Goal: Information Seeking & Learning: Learn about a topic

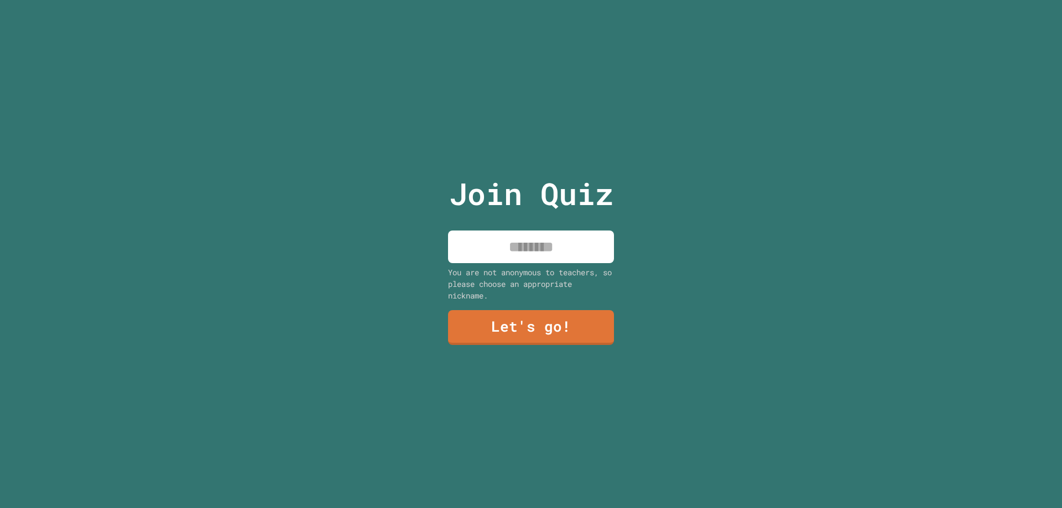
click at [511, 246] on input at bounding box center [531, 247] width 166 height 33
type input "******"
click at [508, 305] on div "Join Quiz ****** You are not anonymous to teachers, so please choose an appropr…" at bounding box center [531, 254] width 186 height 508
click at [501, 313] on link "Let's go!" at bounding box center [531, 326] width 150 height 37
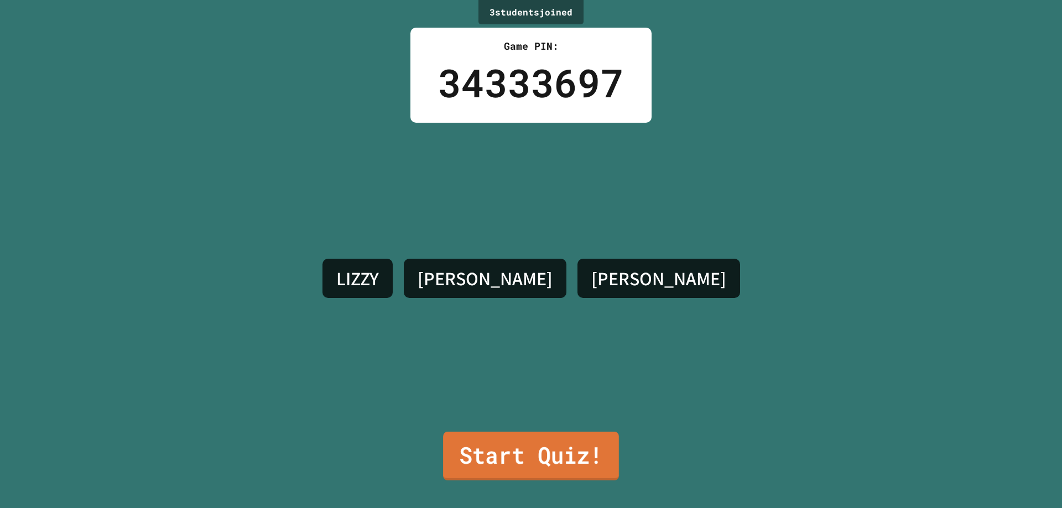
click at [596, 447] on link "Start Quiz!" at bounding box center [531, 456] width 176 height 49
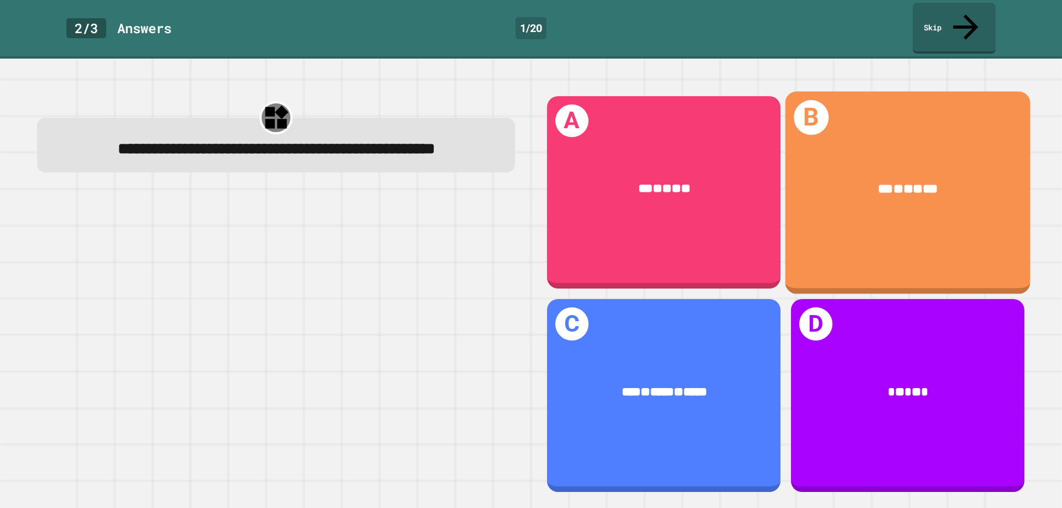
click at [815, 189] on div "*** * ** * ***" at bounding box center [907, 189] width 245 height 72
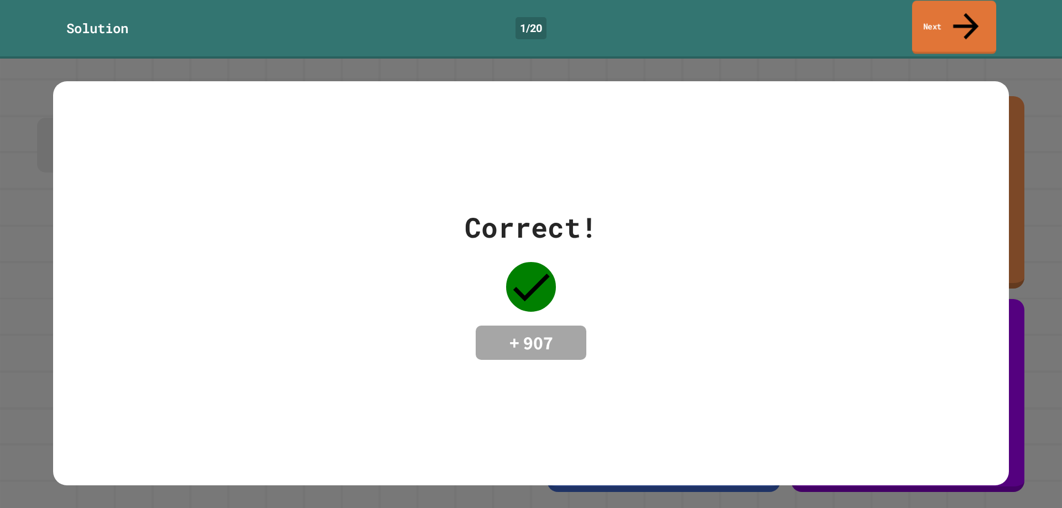
click at [930, 13] on link "Next" at bounding box center [954, 28] width 84 height 54
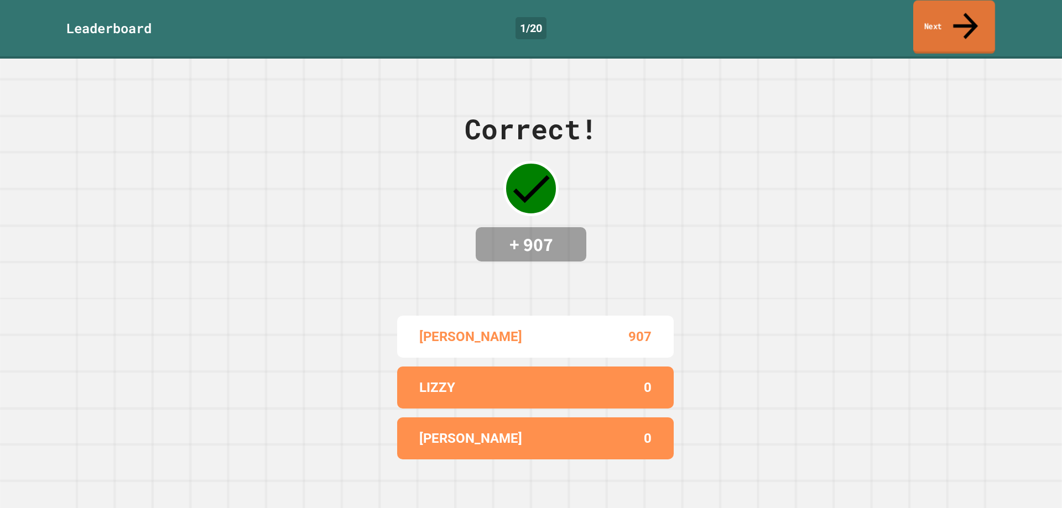
click at [935, 19] on link "Next" at bounding box center [954, 28] width 82 height 54
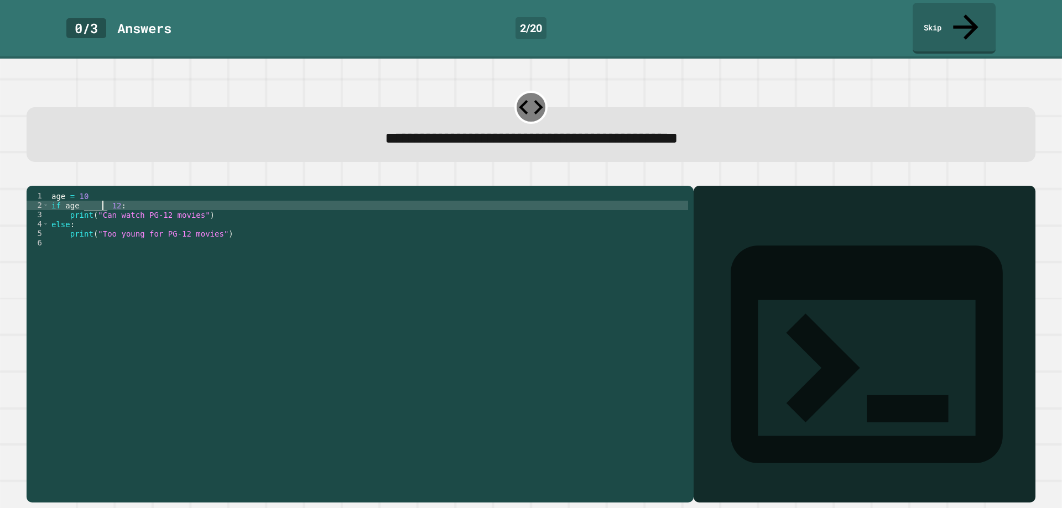
click at [103, 194] on div "age = [DEMOGRAPHIC_DATA] if age _____ [DEMOGRAPHIC_DATA] : print ( "Can watch P…" at bounding box center [368, 346] width 639 height 310
type textarea "**********"
click at [41, 180] on icon "button" at bounding box center [40, 184] width 6 height 8
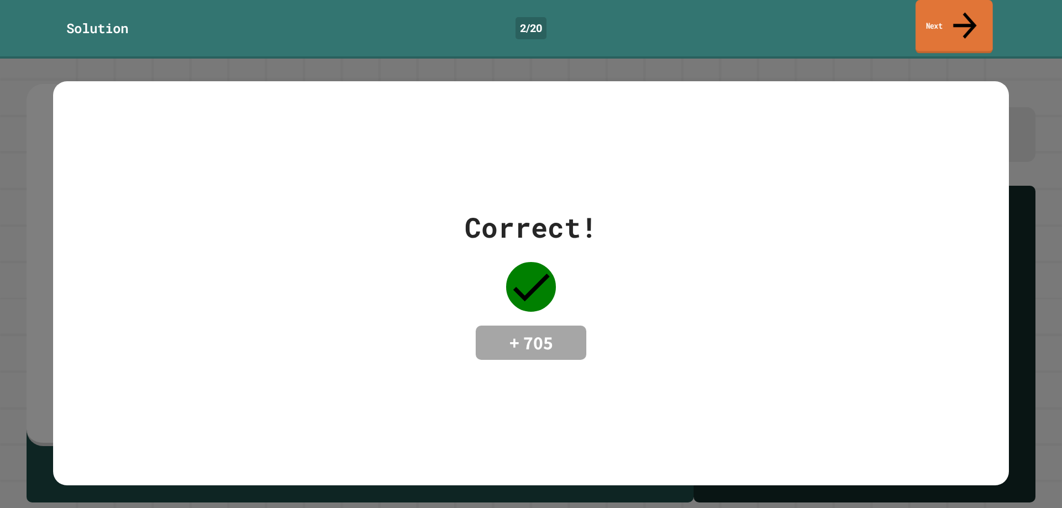
click at [973, 18] on link "Next" at bounding box center [953, 27] width 77 height 54
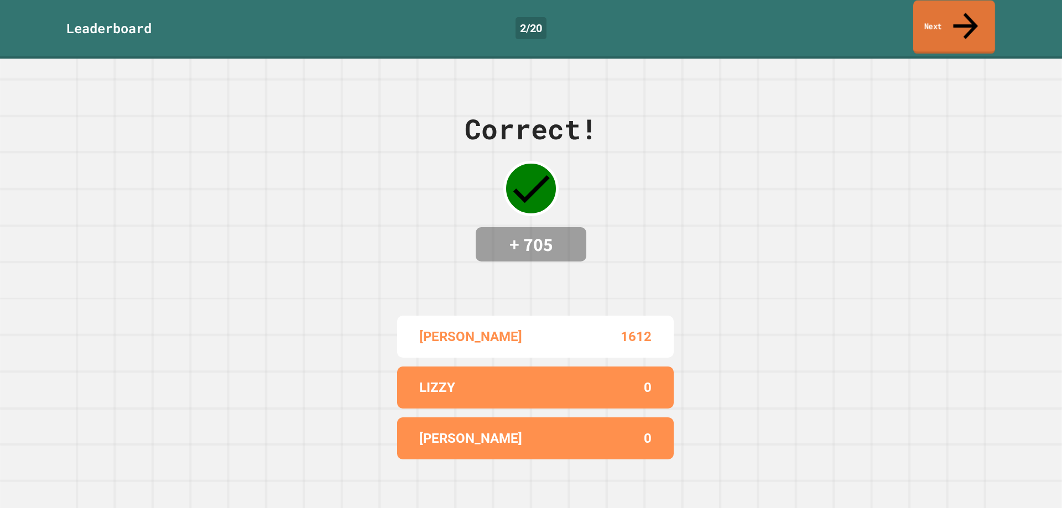
click at [973, 18] on link "Next" at bounding box center [954, 28] width 82 height 54
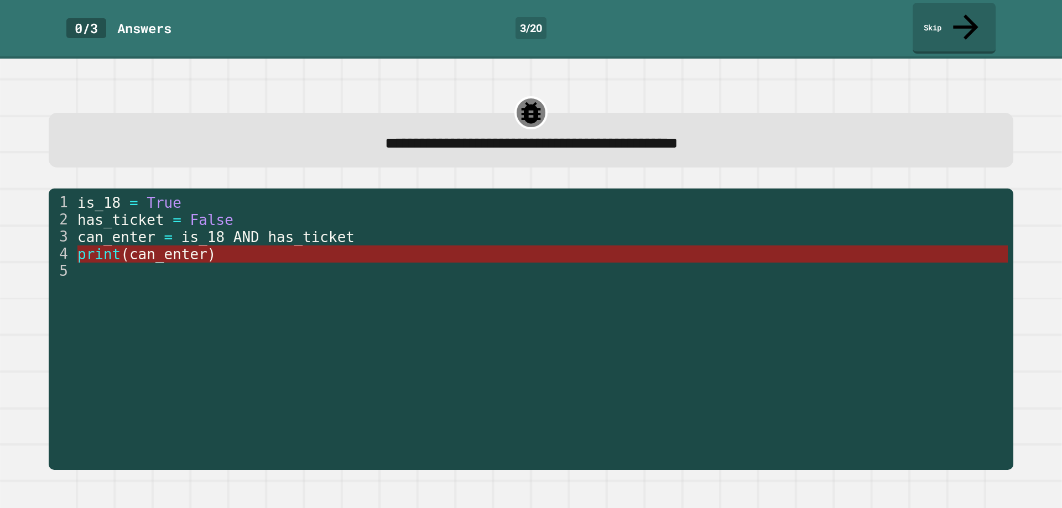
click at [188, 246] on span "can_enter" at bounding box center [168, 254] width 78 height 17
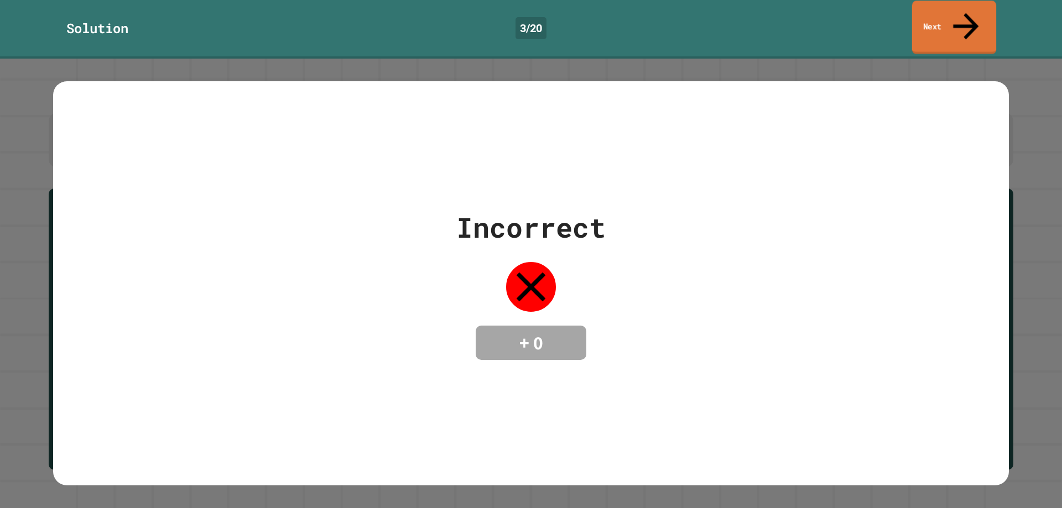
click at [978, 23] on link "Next" at bounding box center [954, 28] width 84 height 54
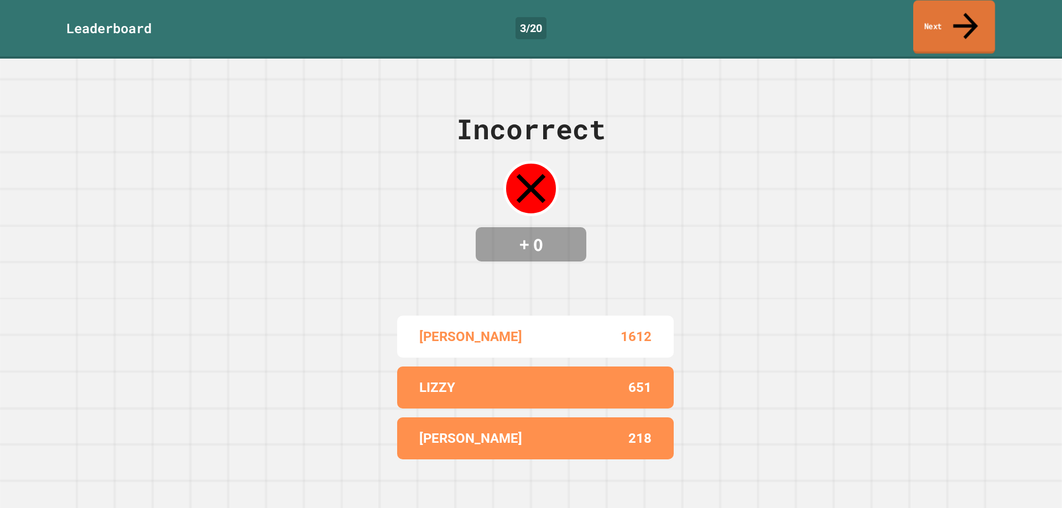
click at [969, 17] on icon at bounding box center [965, 25] width 37 height 39
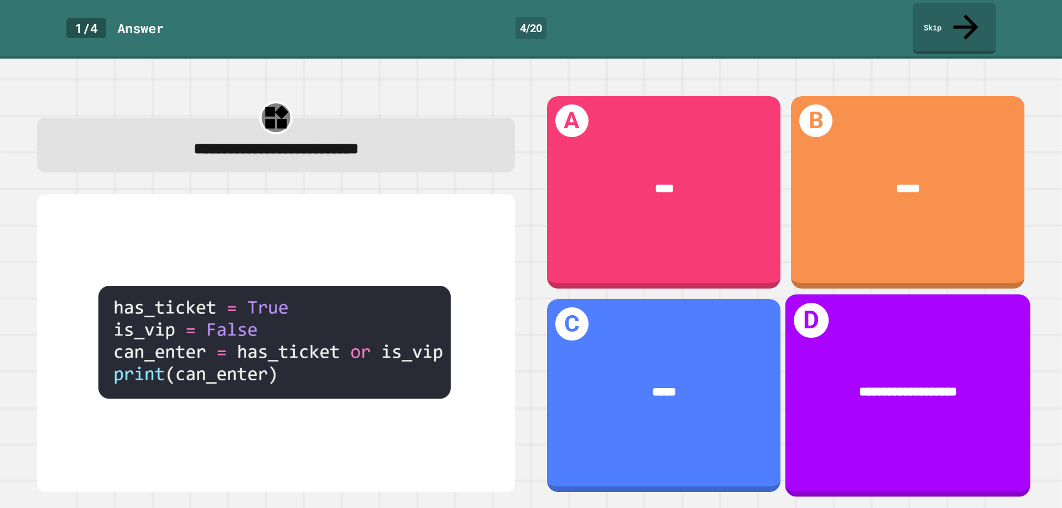
click at [852, 297] on div "**********" at bounding box center [907, 396] width 245 height 202
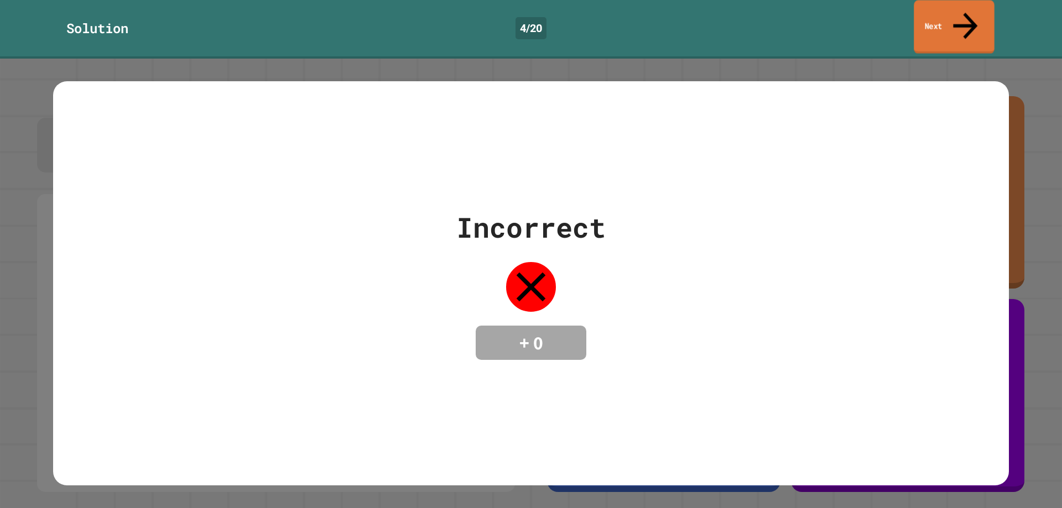
click at [985, 11] on link "Next" at bounding box center [954, 27] width 80 height 54
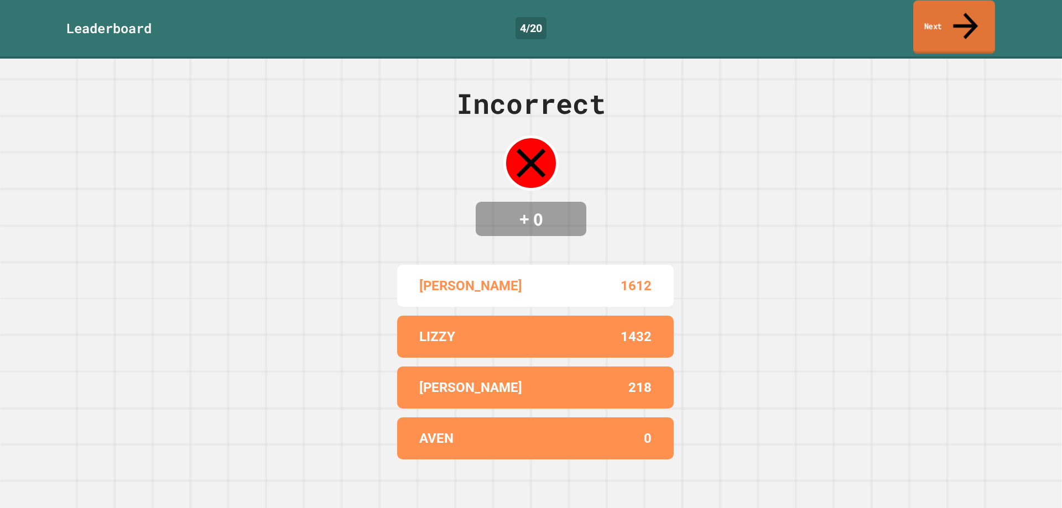
click at [985, 11] on link "Next" at bounding box center [954, 28] width 82 height 54
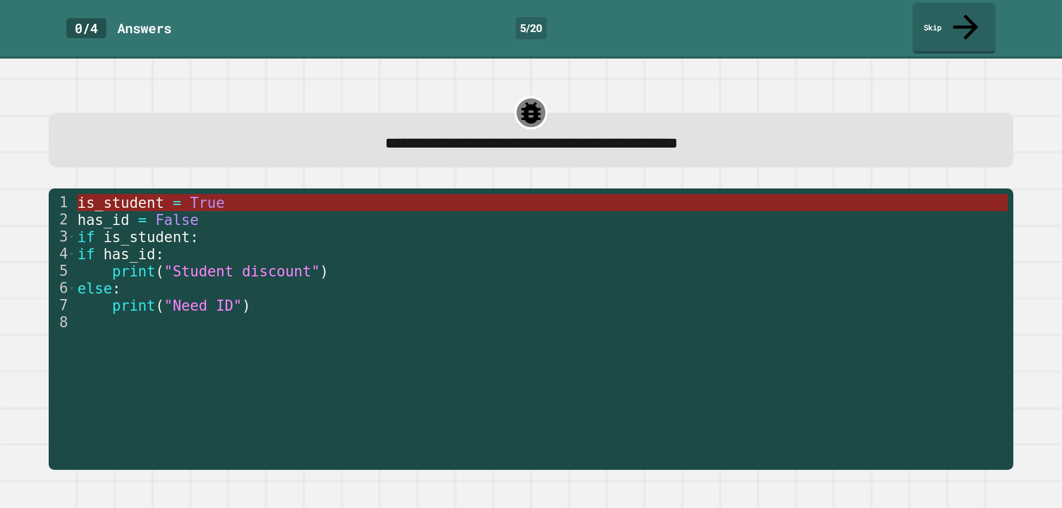
click at [192, 195] on span "True" at bounding box center [207, 203] width 35 height 17
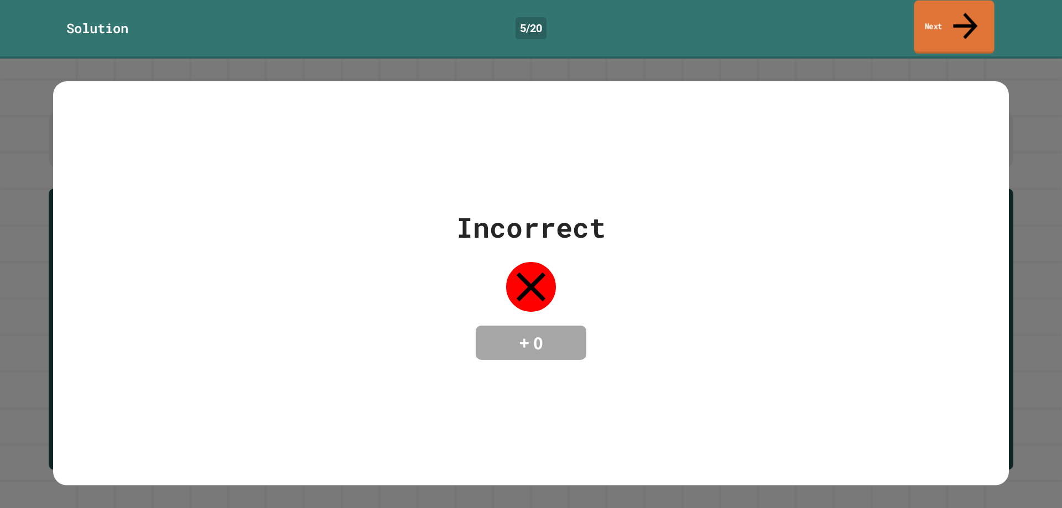
click at [959, 10] on link "Next" at bounding box center [954, 28] width 80 height 54
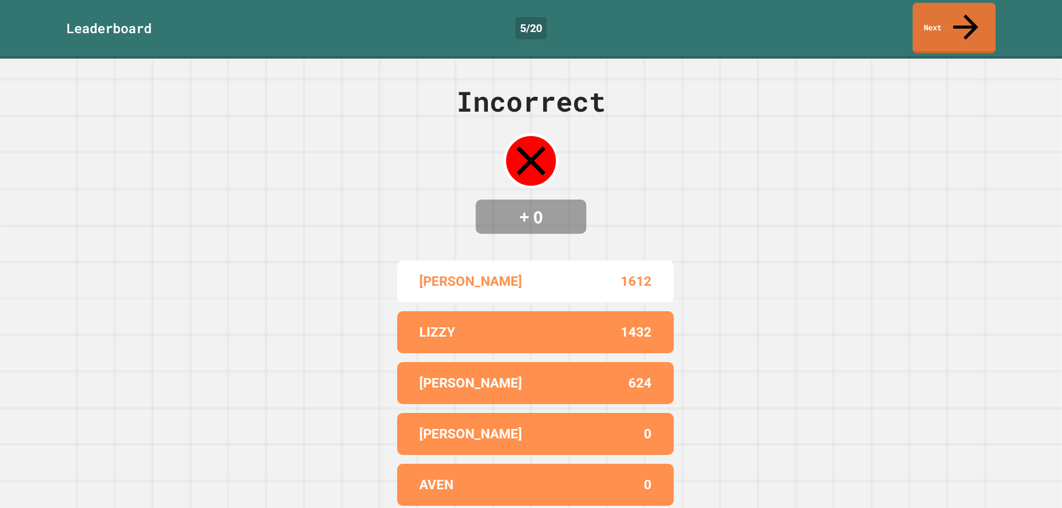
click at [941, 32] on div "Leaderboard 5 / 20 Next" at bounding box center [531, 29] width 1062 height 59
click at [951, 14] on link "Next" at bounding box center [954, 27] width 76 height 54
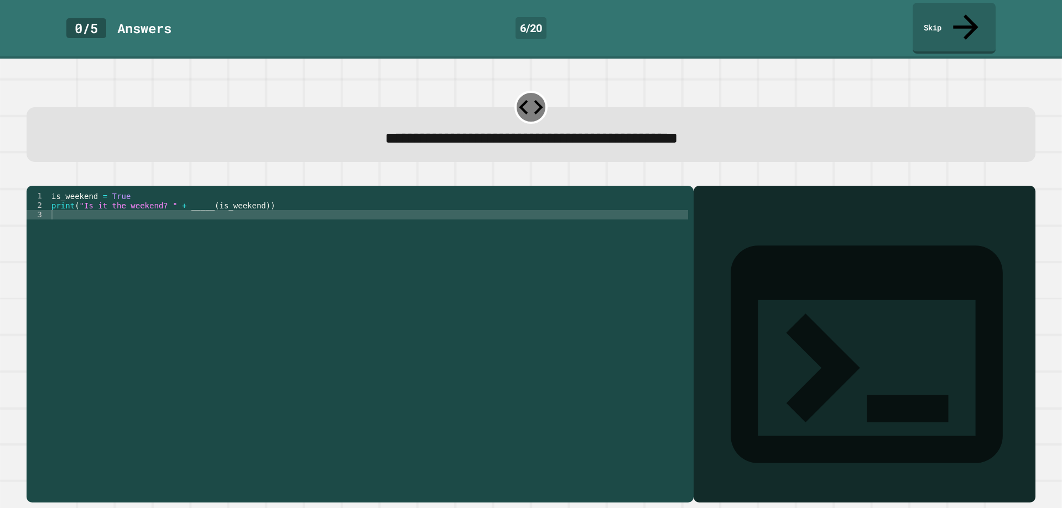
click at [200, 196] on div "is_weekend = True print ( "Is it the weekend? " + _____ ( is_weekend ))" at bounding box center [368, 346] width 639 height 310
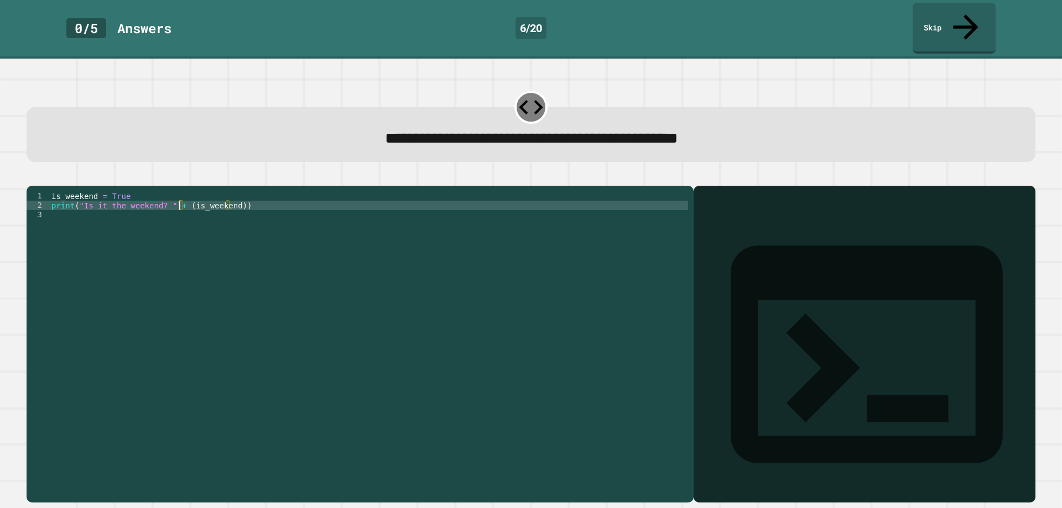
click at [41, 180] on icon "button" at bounding box center [40, 184] width 6 height 8
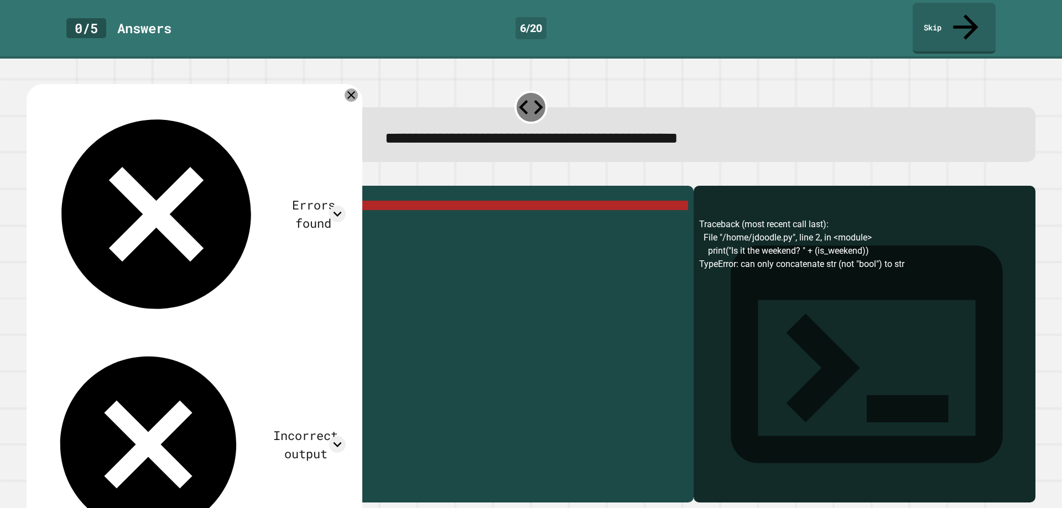
click at [358, 88] on icon at bounding box center [351, 94] width 13 height 13
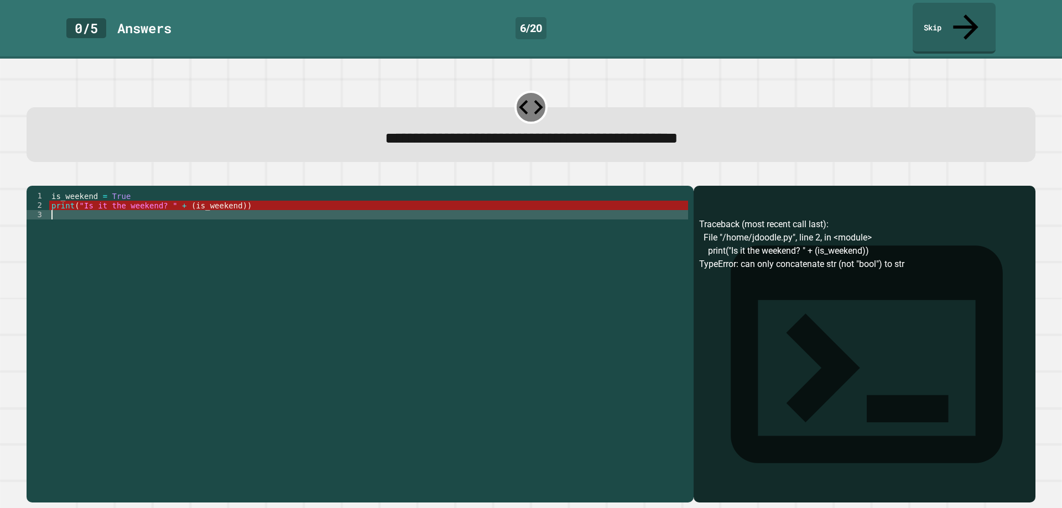
click at [180, 201] on div "is_weekend = True print ( "Is it the weekend? " + ( is_weekend ))" at bounding box center [368, 346] width 639 height 310
click at [179, 195] on div "is_weekend = True print ( "Is it the weekend? " + ( is_weekend ))" at bounding box center [368, 346] width 639 height 310
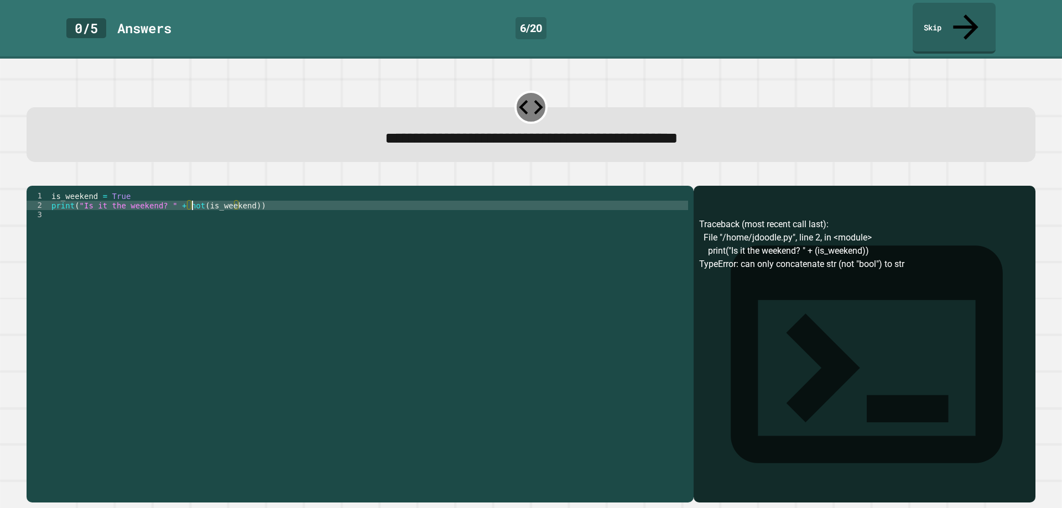
scroll to position [0, 10]
click at [32, 177] on icon "button" at bounding box center [32, 177] width 0 height 0
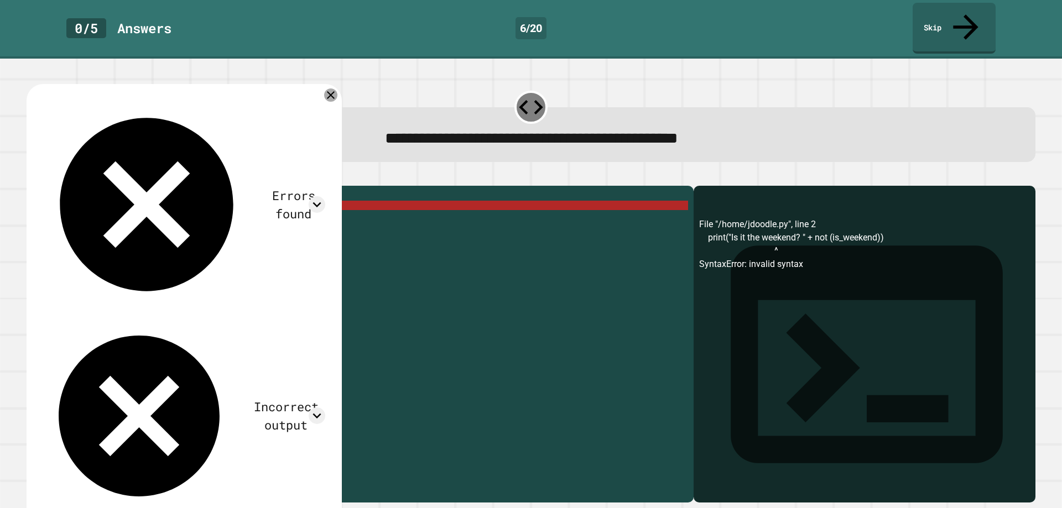
click at [337, 88] on icon at bounding box center [330, 94] width 13 height 13
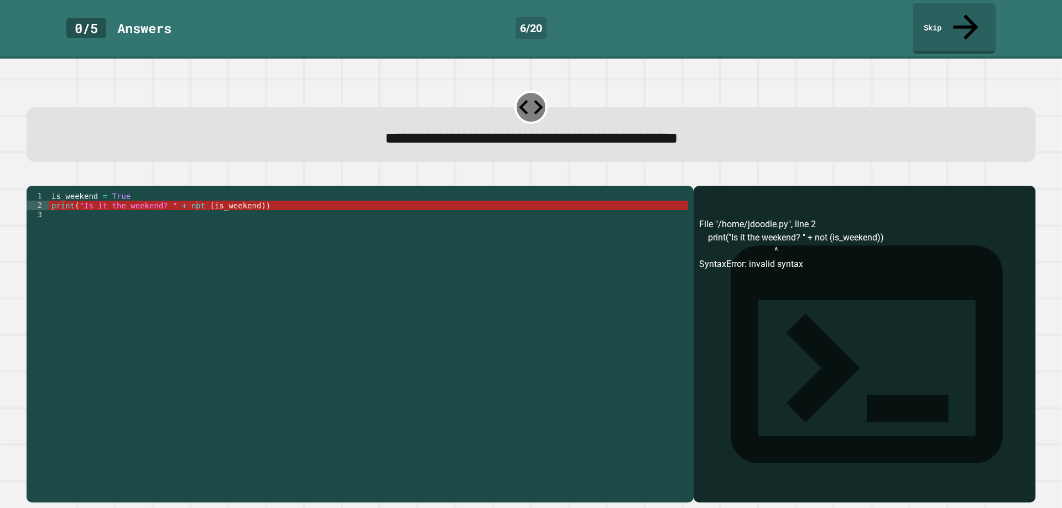
click at [189, 194] on div "is_weekend = True print ( "Is it the weekend? " + not ( is_weekend ))" at bounding box center [368, 346] width 639 height 310
click at [190, 196] on div "is_weekend = True print ( "Is it the weekend? " + not ( is_weekend ))" at bounding box center [368, 346] width 639 height 310
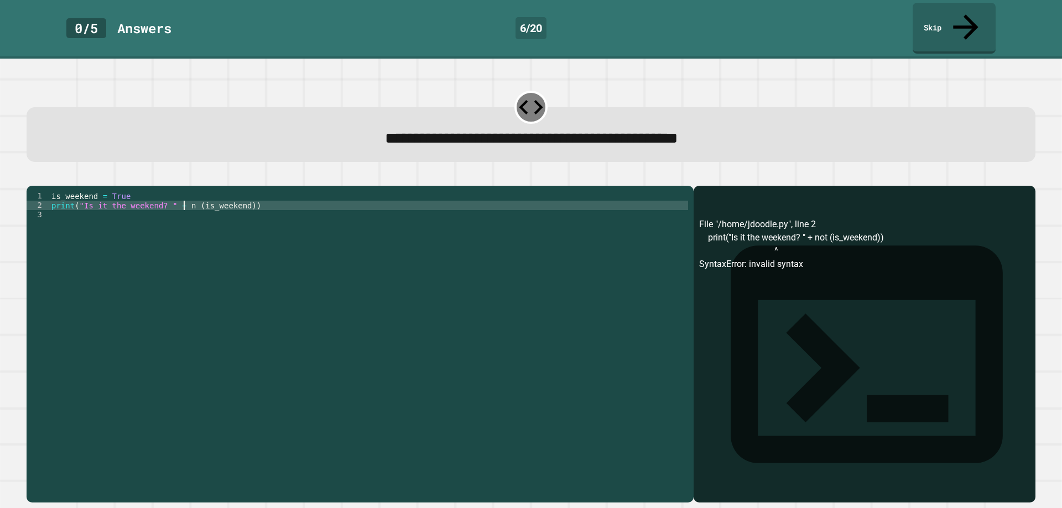
type textarea "**********"
click at [948, 20] on link "Skip" at bounding box center [954, 27] width 80 height 54
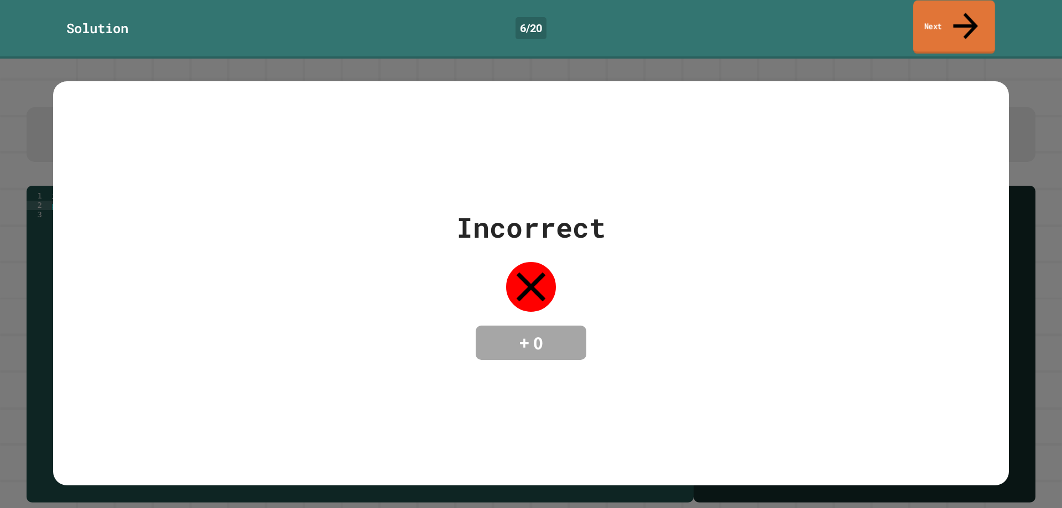
click at [945, 3] on link "Next" at bounding box center [954, 28] width 82 height 54
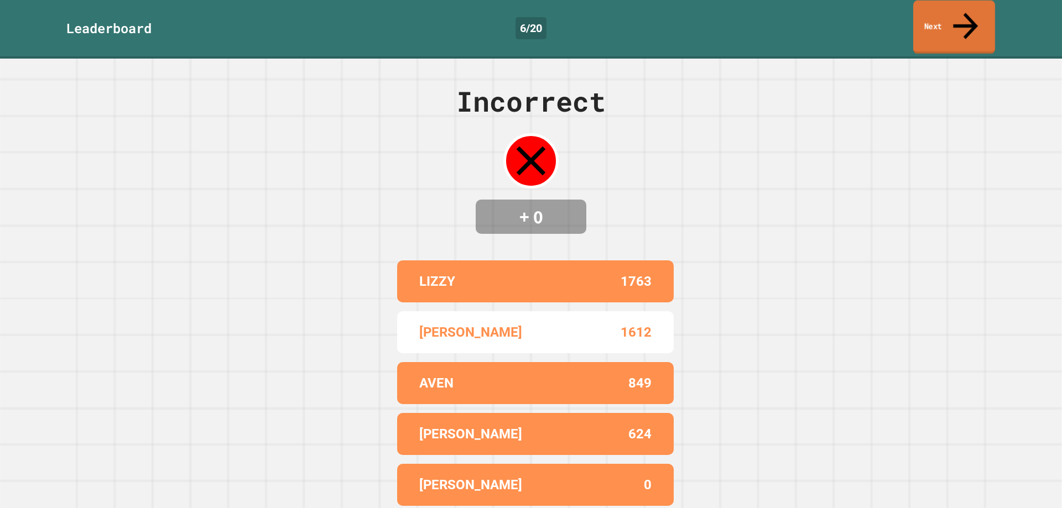
click at [945, 3] on link "Next" at bounding box center [954, 28] width 82 height 54
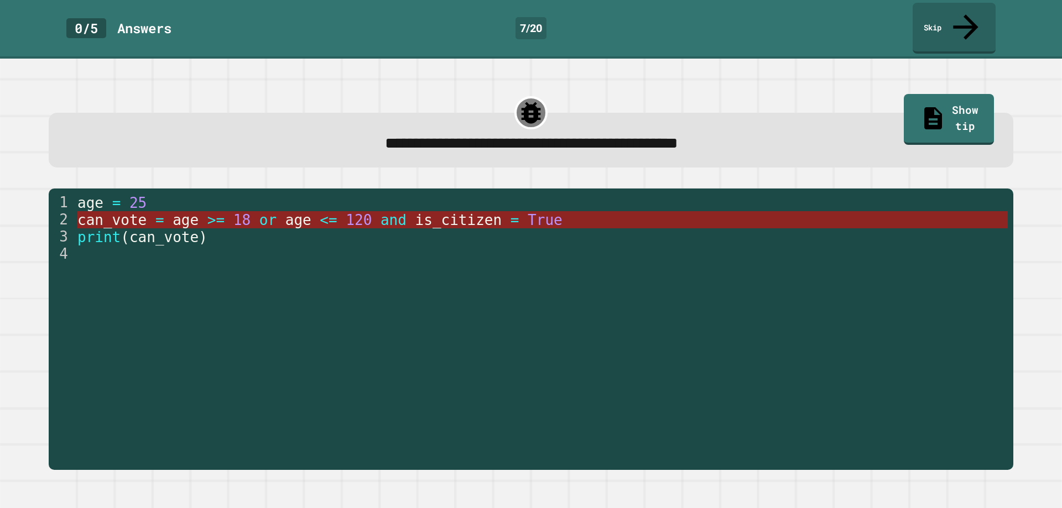
click at [181, 212] on span "age" at bounding box center [186, 220] width 26 height 17
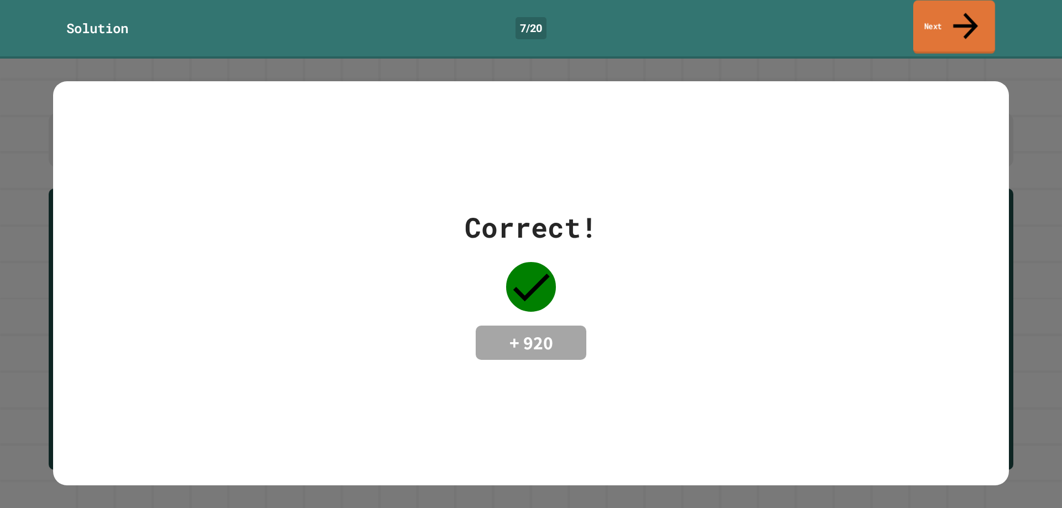
click at [985, 7] on link "Next" at bounding box center [954, 28] width 82 height 54
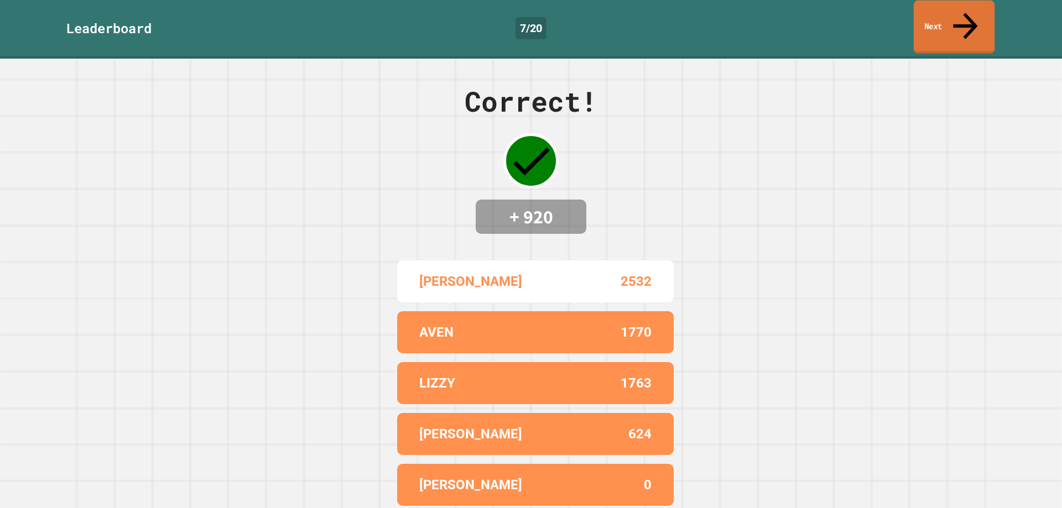
click at [991, 4] on link "Next" at bounding box center [954, 28] width 81 height 54
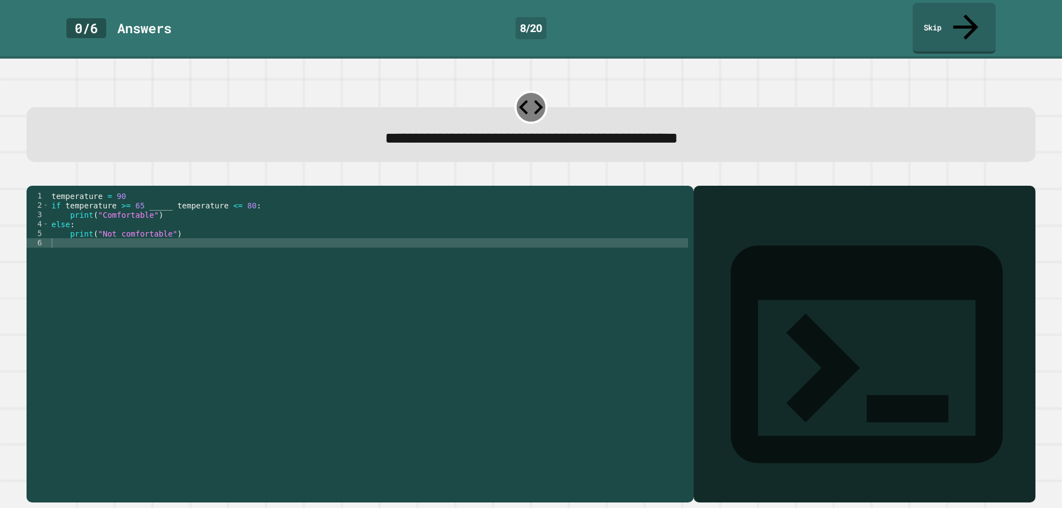
click at [163, 195] on div "temperature = 90 if temperature >= 65 _____ temperature <= 80 : print ( "Comfor…" at bounding box center [368, 346] width 639 height 310
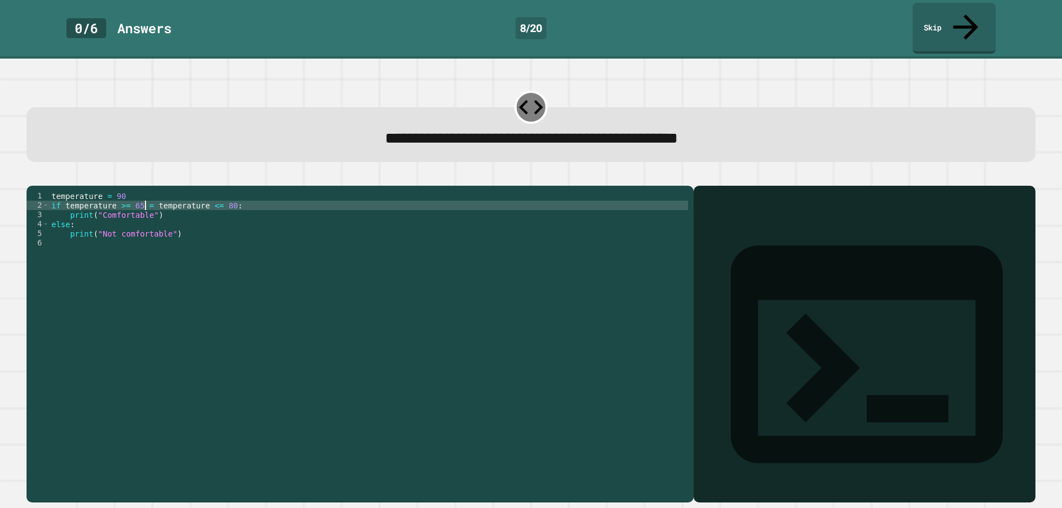
scroll to position [0, 7]
type textarea "**********"
click at [32, 177] on button "button" at bounding box center [32, 177] width 0 height 0
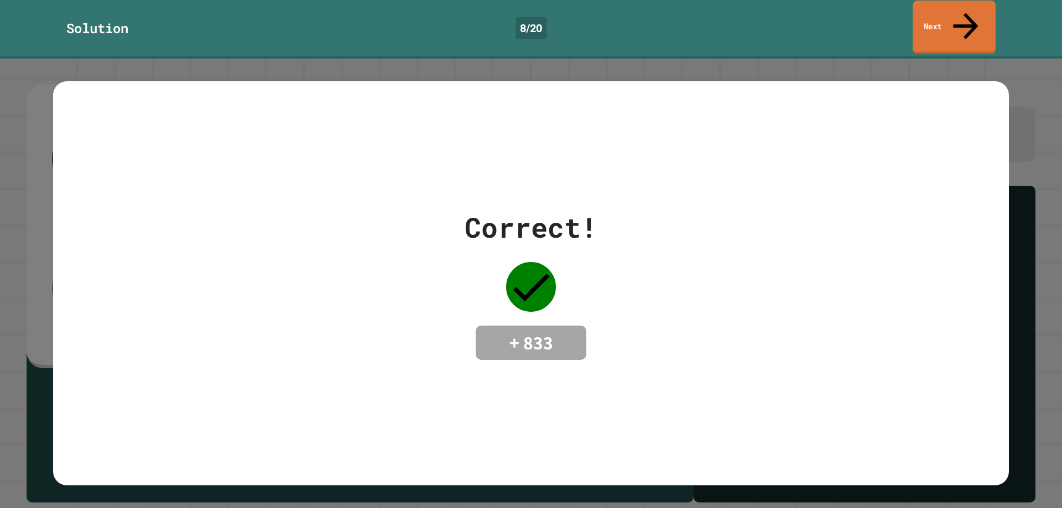
click at [967, 12] on icon at bounding box center [966, 25] width 38 height 39
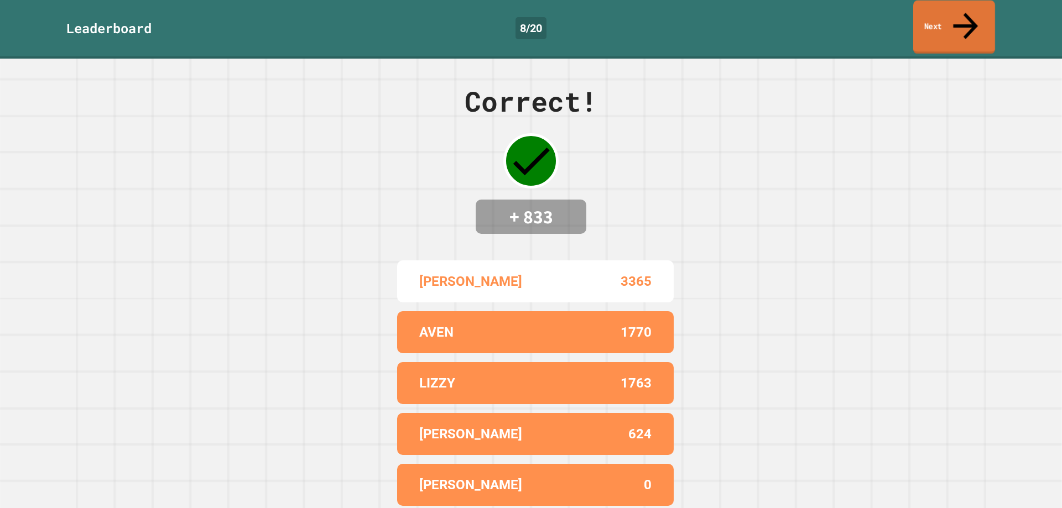
click at [967, 12] on icon at bounding box center [965, 25] width 37 height 39
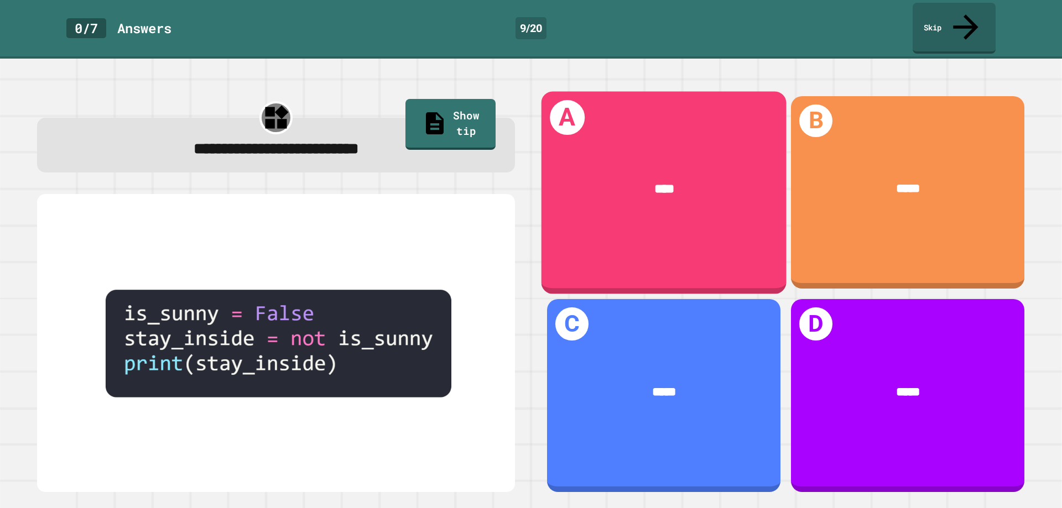
click at [742, 195] on div "****" at bounding box center [664, 189] width 245 height 72
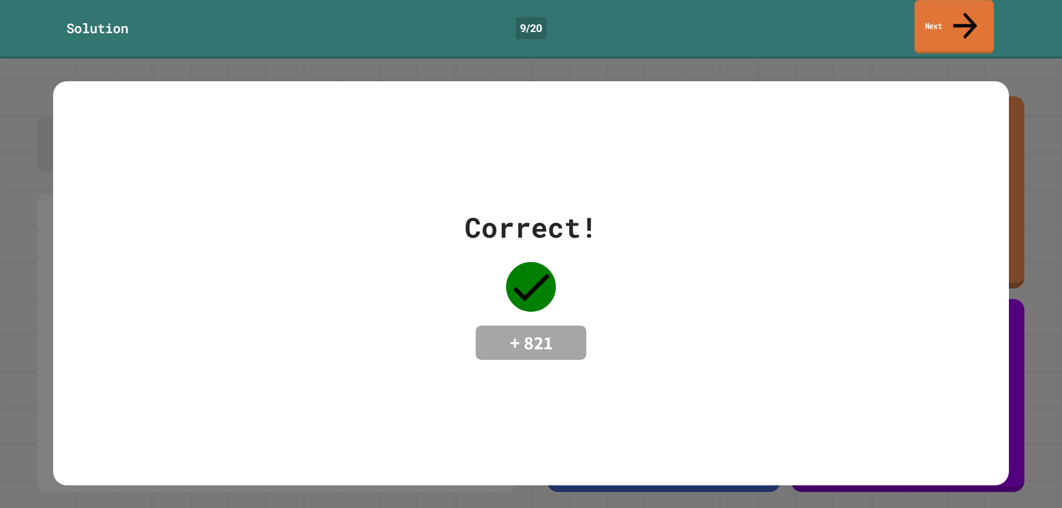
click at [981, 16] on link "Next" at bounding box center [953, 27] width 79 height 54
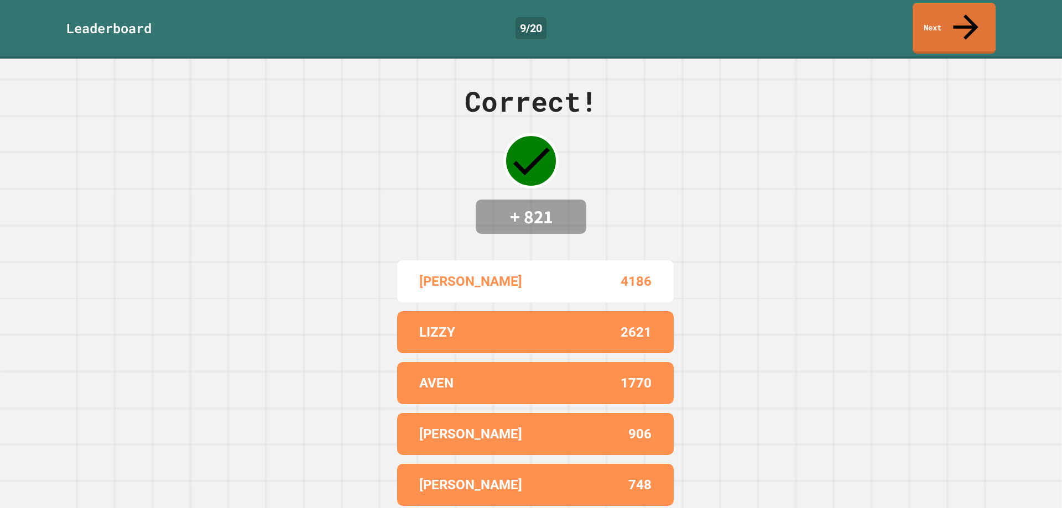
click at [963, 6] on link "Next" at bounding box center [954, 28] width 83 height 51
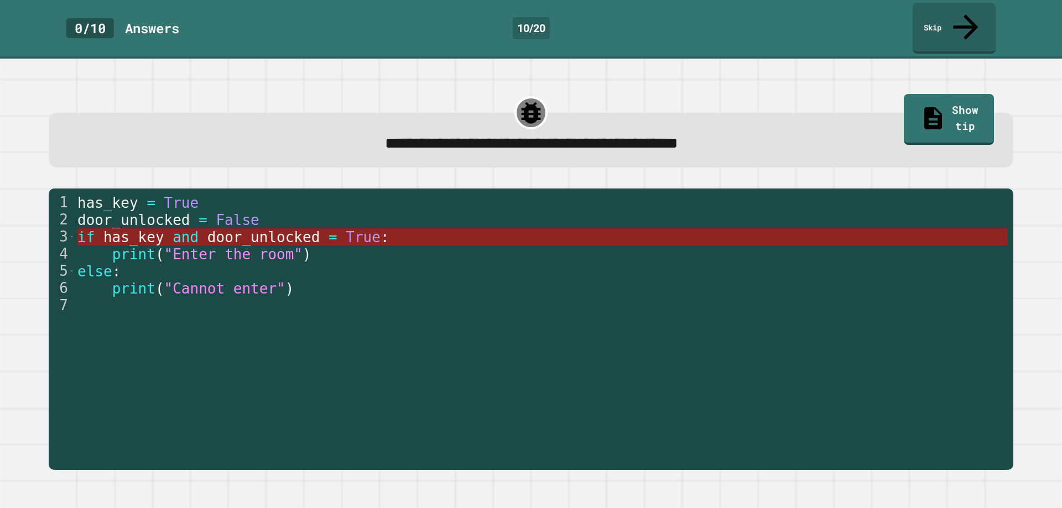
click at [346, 229] on span "True" at bounding box center [363, 237] width 35 height 17
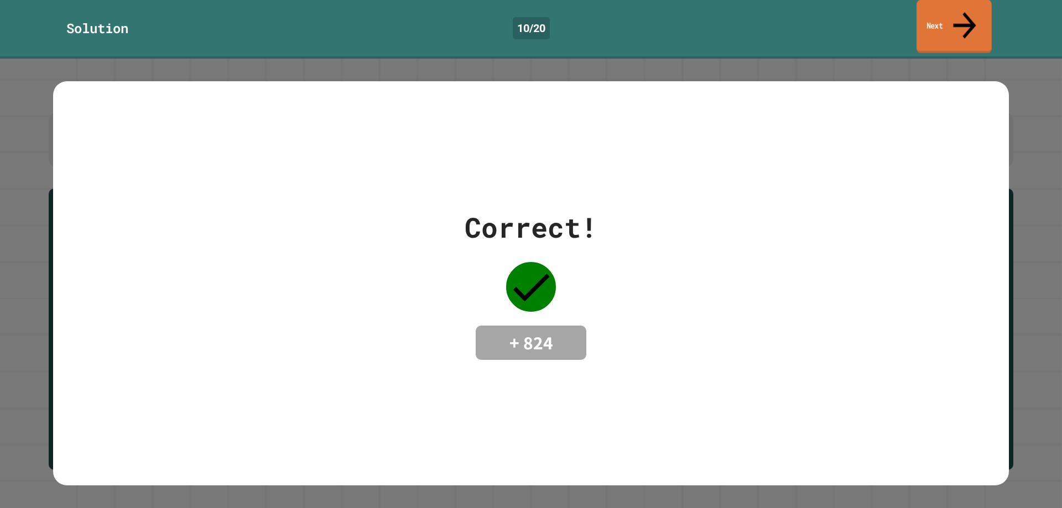
click at [959, 16] on link "Next" at bounding box center [954, 27] width 75 height 54
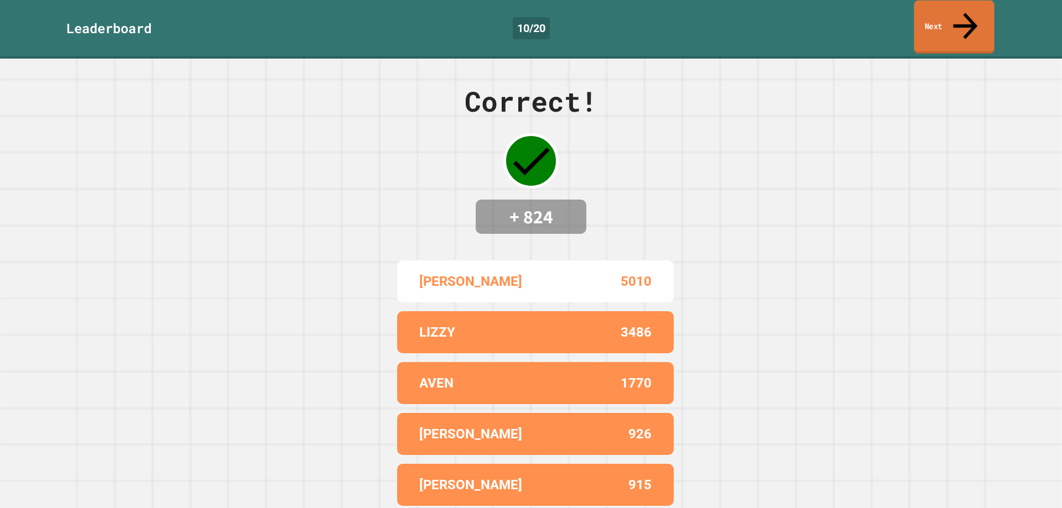
click at [976, 10] on link "Next" at bounding box center [954, 28] width 80 height 54
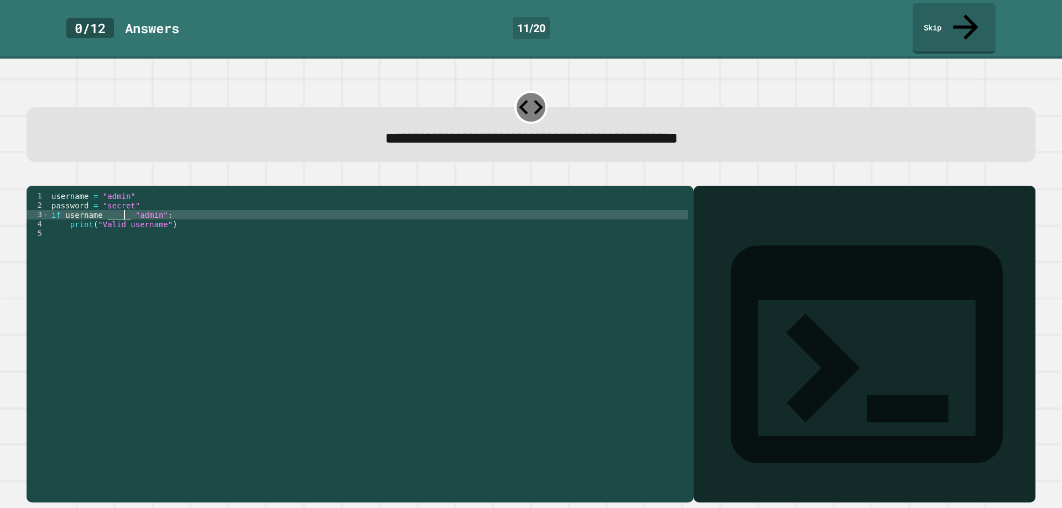
click at [124, 206] on div "username = "admin" password = "secret" if username _____ "admin" : print ( "Val…" at bounding box center [368, 346] width 639 height 310
type textarea "**********"
click at [43, 180] on icon "button" at bounding box center [40, 184] width 6 height 8
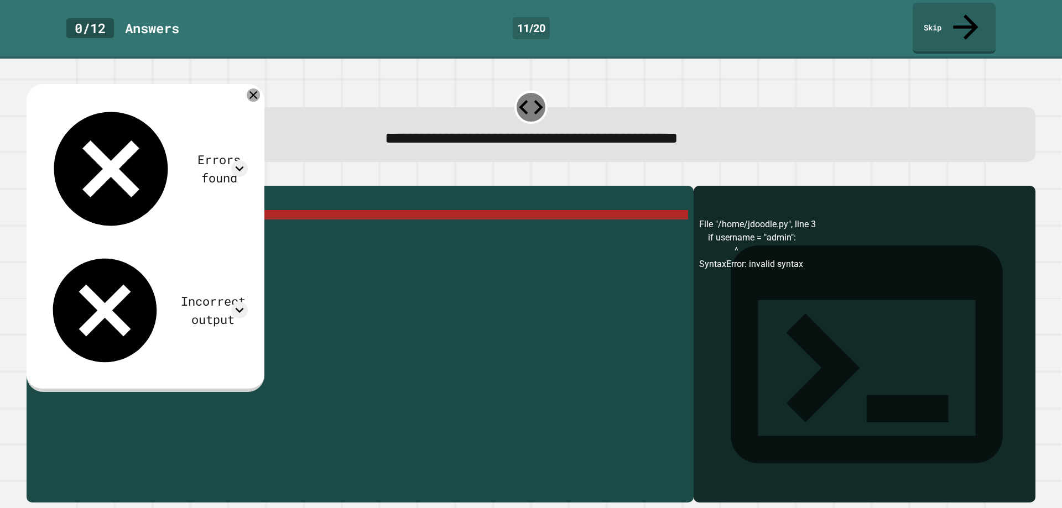
click at [260, 88] on icon at bounding box center [253, 94] width 13 height 13
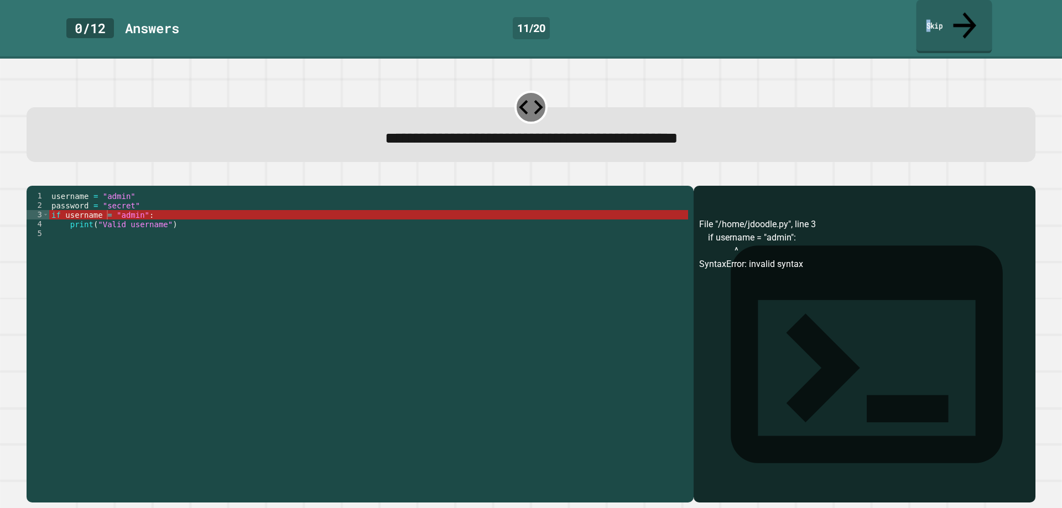
click at [940, 14] on link "Skip" at bounding box center [954, 27] width 76 height 54
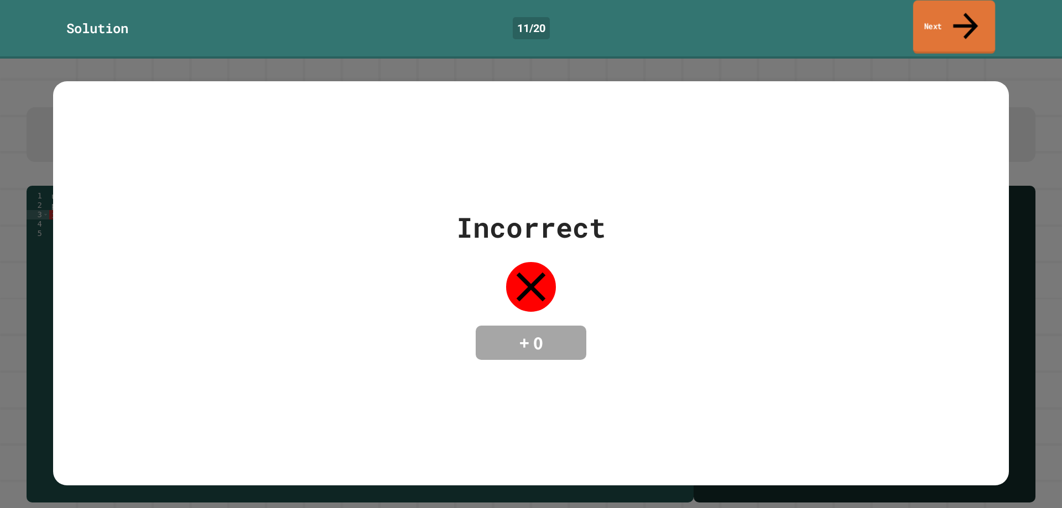
click at [940, 14] on link "Next" at bounding box center [954, 28] width 82 height 54
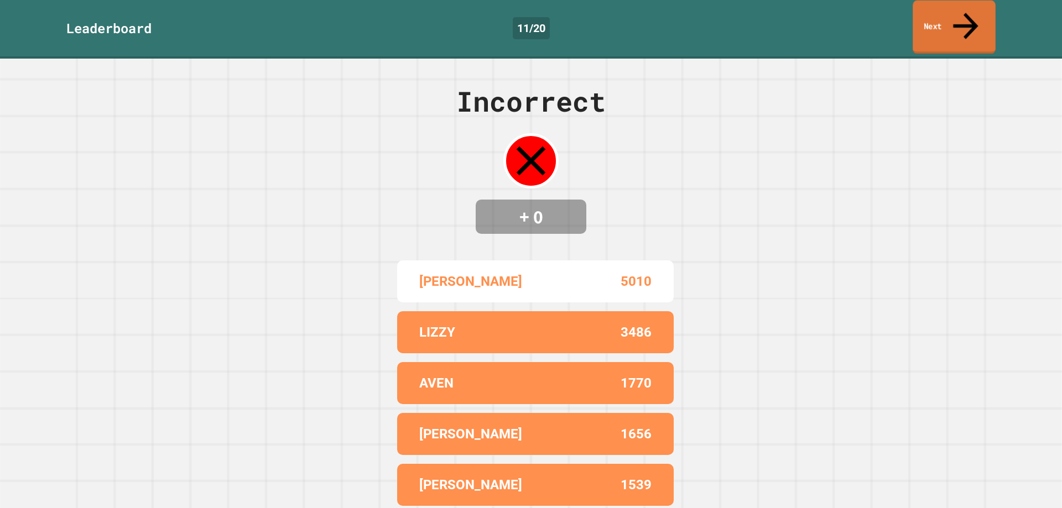
click at [940, 14] on link "Next" at bounding box center [954, 28] width 83 height 54
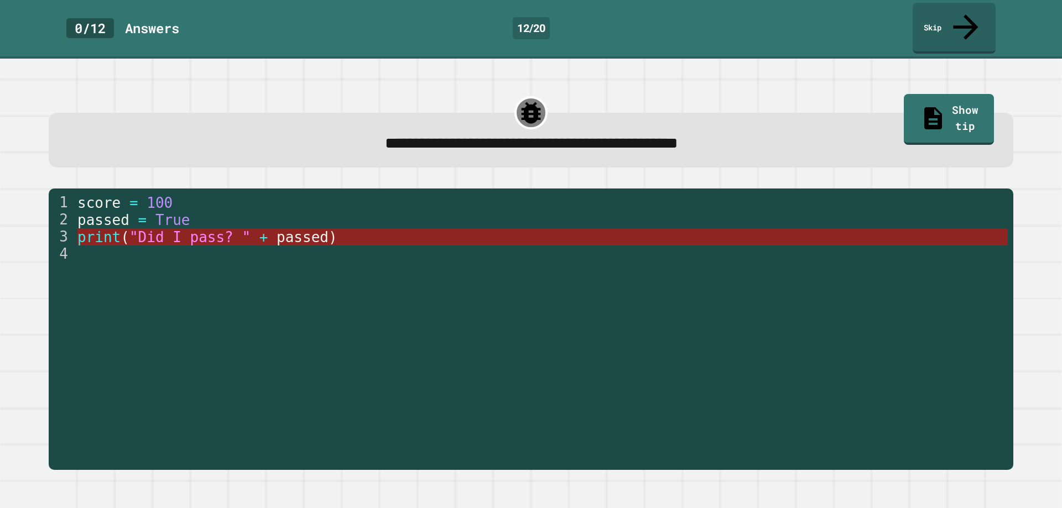
click at [235, 229] on span ""Did I pass? "" at bounding box center [189, 237] width 121 height 17
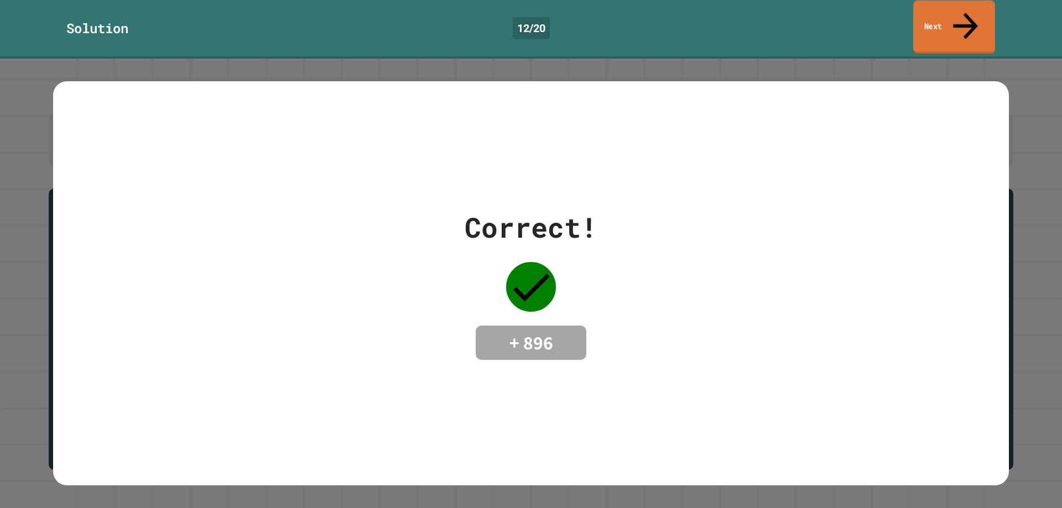
click at [963, 13] on icon at bounding box center [965, 25] width 37 height 39
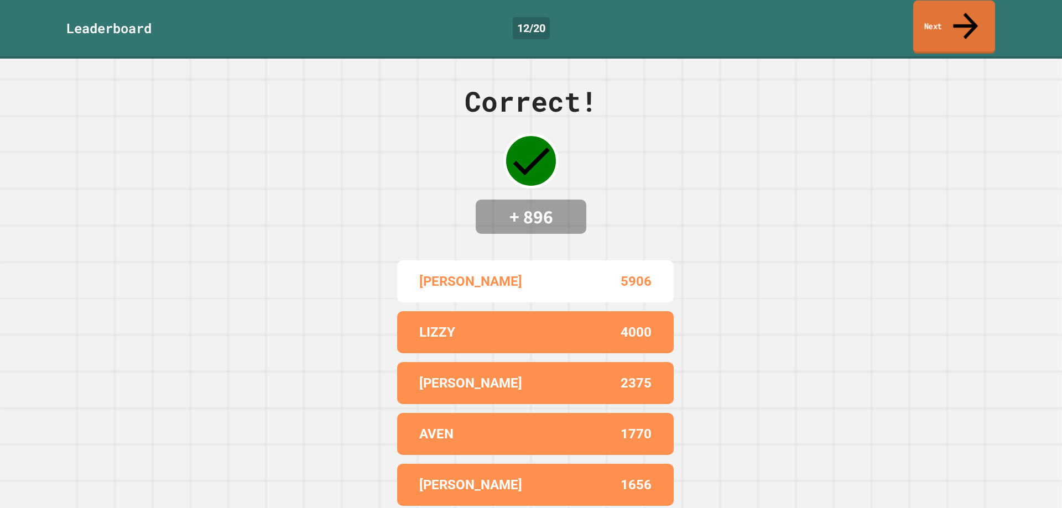
click at [963, 13] on icon at bounding box center [965, 26] width 25 height 27
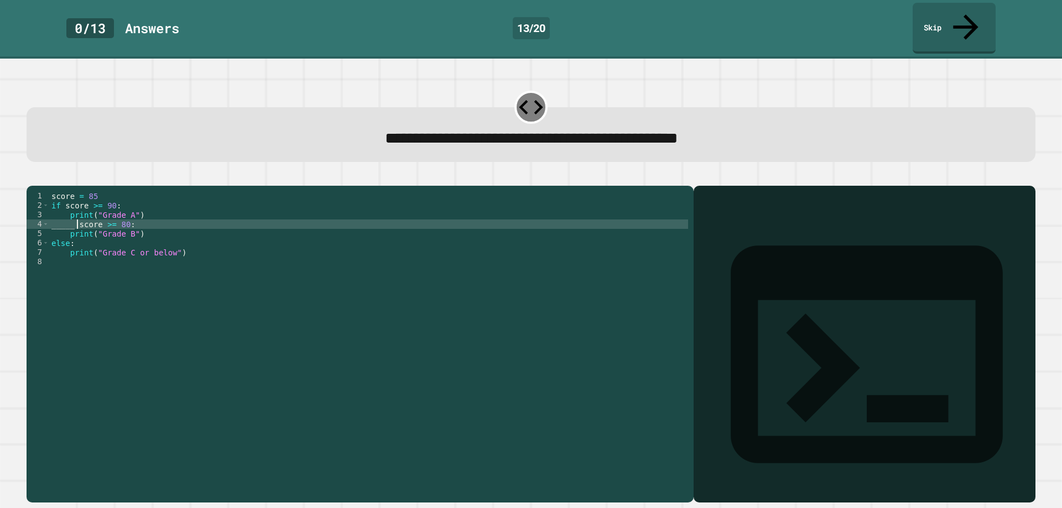
click at [75, 216] on div "score = 85 if score >= 90 : print ( "Grade A" ) _____ score >= 80 : print ( "Gr…" at bounding box center [368, 346] width 639 height 310
click at [32, 177] on icon "button" at bounding box center [32, 177] width 0 height 0
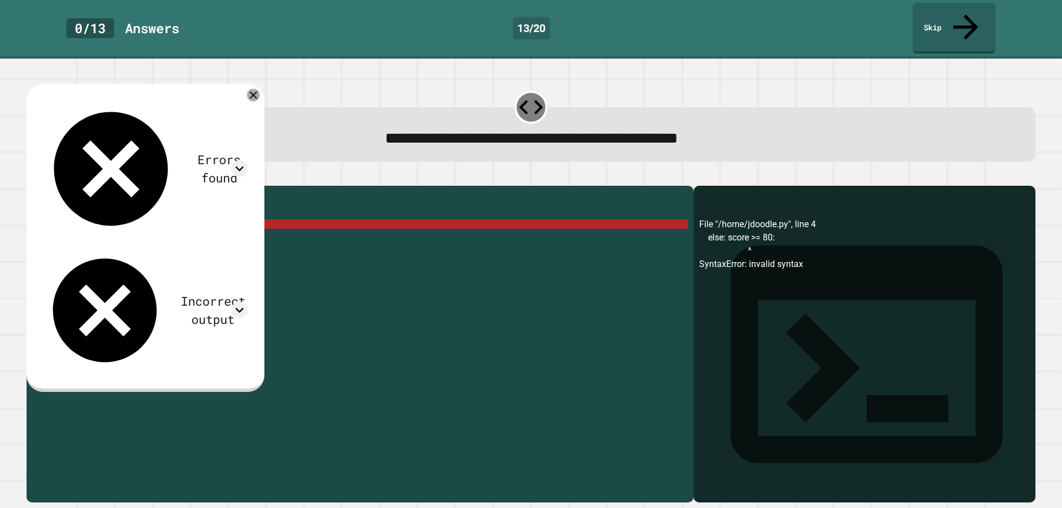
click at [260, 89] on icon at bounding box center [253, 95] width 13 height 13
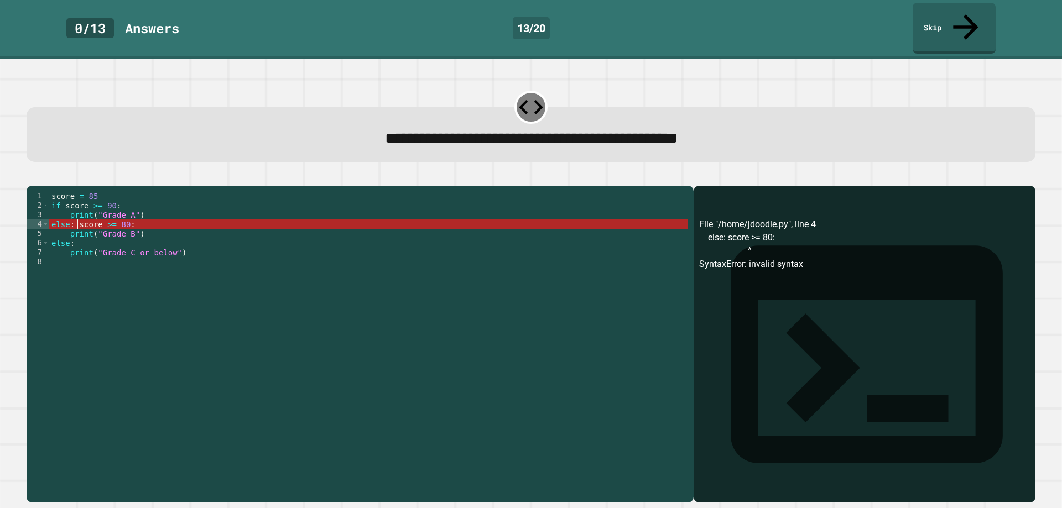
click at [79, 212] on div "score = 85 if score >= 90 : print ( "Grade A" ) else : score >= 80 : print ( "G…" at bounding box center [368, 346] width 639 height 310
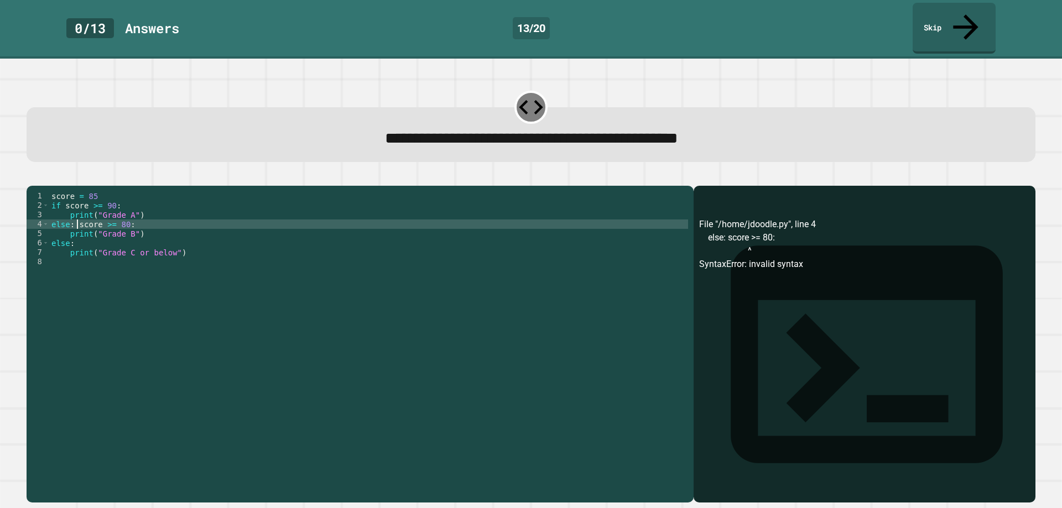
type textarea "**********"
click at [32, 177] on button "button" at bounding box center [32, 177] width 0 height 0
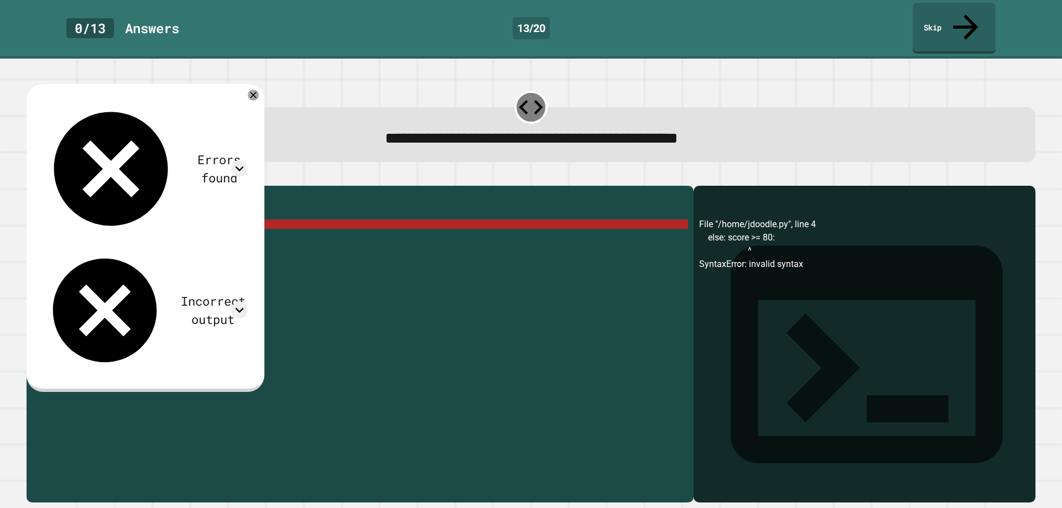
click at [243, 95] on div "Errors found File "/home/jdoodle.py", line 4 else: score >= 80: ^ SyntaxError: …" at bounding box center [145, 236] width 216 height 283
click at [260, 88] on icon at bounding box center [253, 94] width 13 height 13
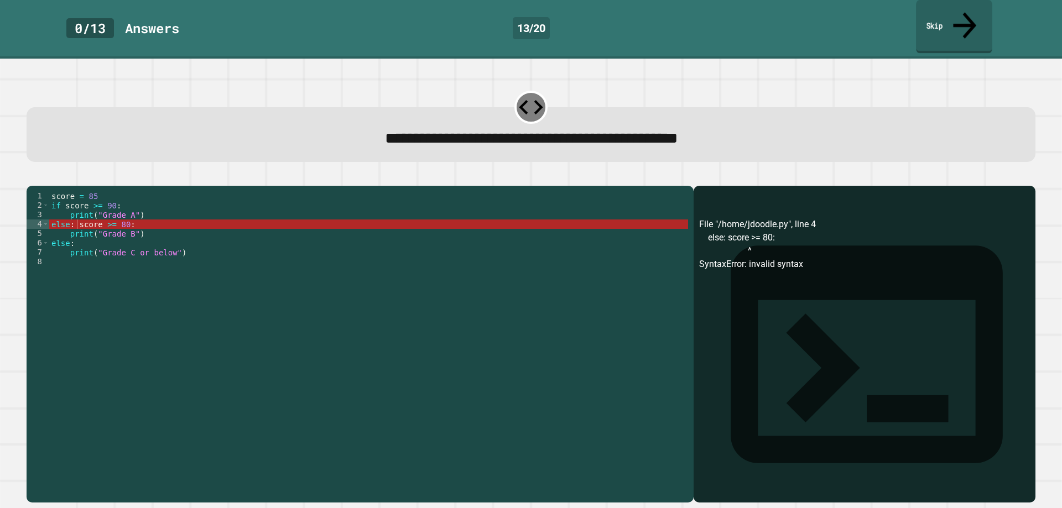
click at [921, 8] on link "Skip" at bounding box center [954, 27] width 76 height 54
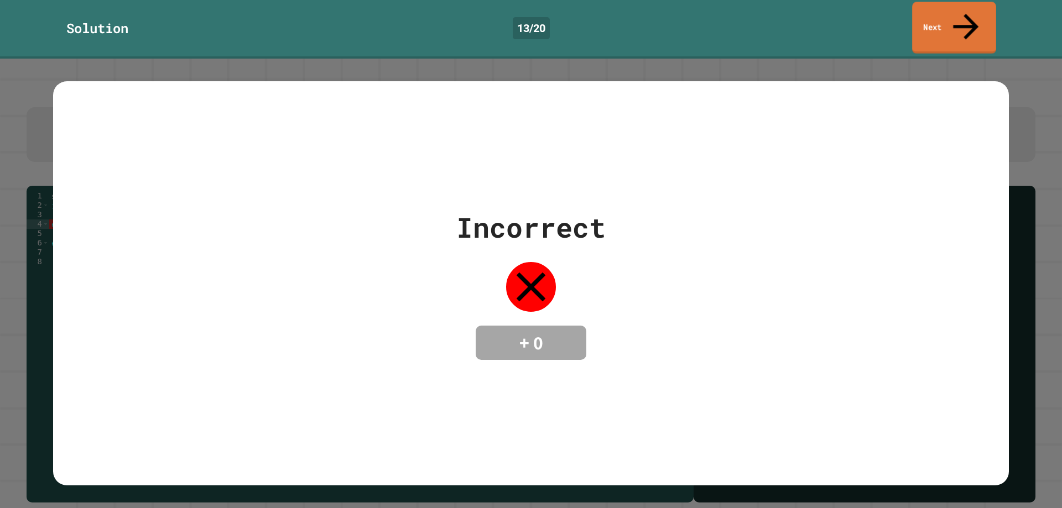
click at [971, 15] on link "Next" at bounding box center [954, 28] width 84 height 52
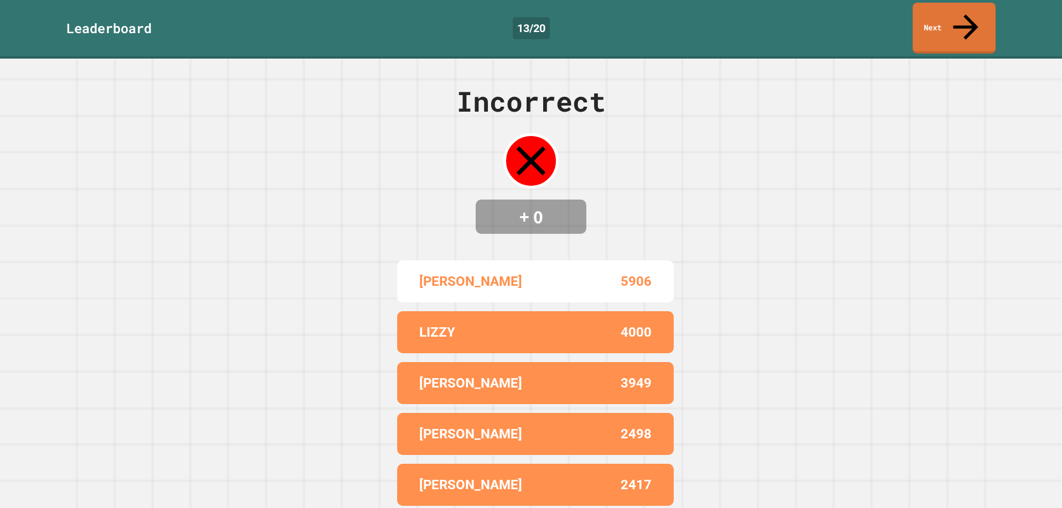
click at [972, 29] on div "Leaderboard 13 / 20 Next" at bounding box center [531, 29] width 1062 height 59
click at [972, 20] on link "Next" at bounding box center [954, 28] width 84 height 54
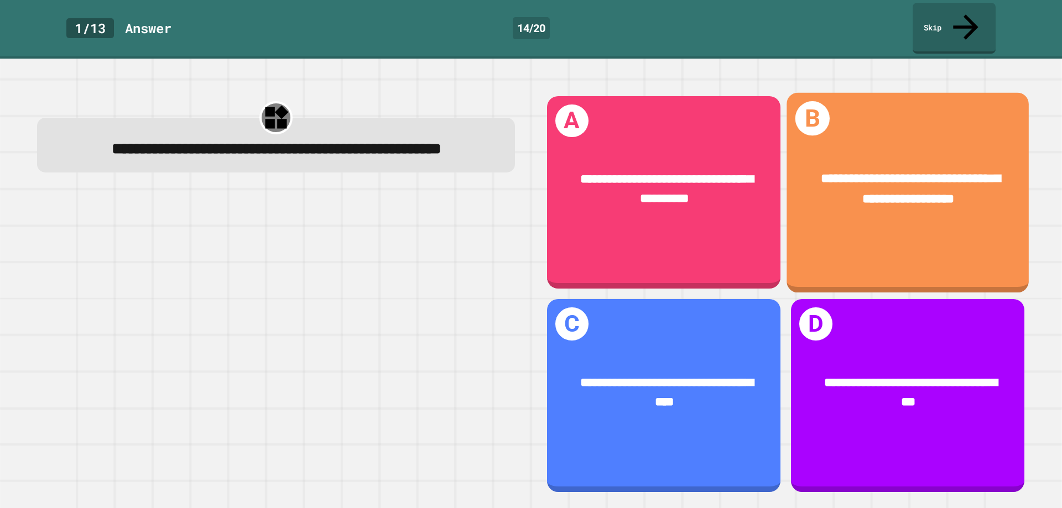
click at [787, 214] on div "**********" at bounding box center [908, 192] width 242 height 200
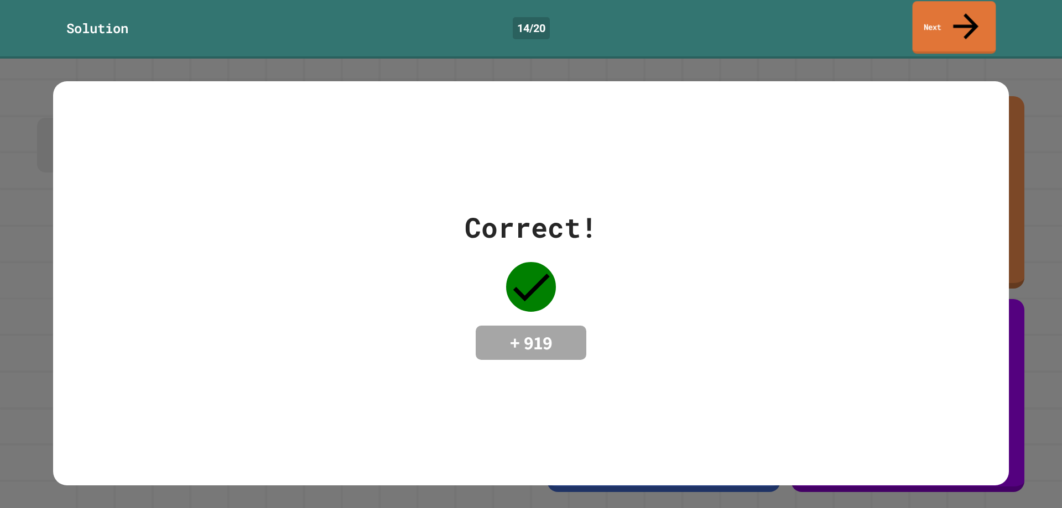
click at [944, 14] on link "Next" at bounding box center [955, 27] width 84 height 53
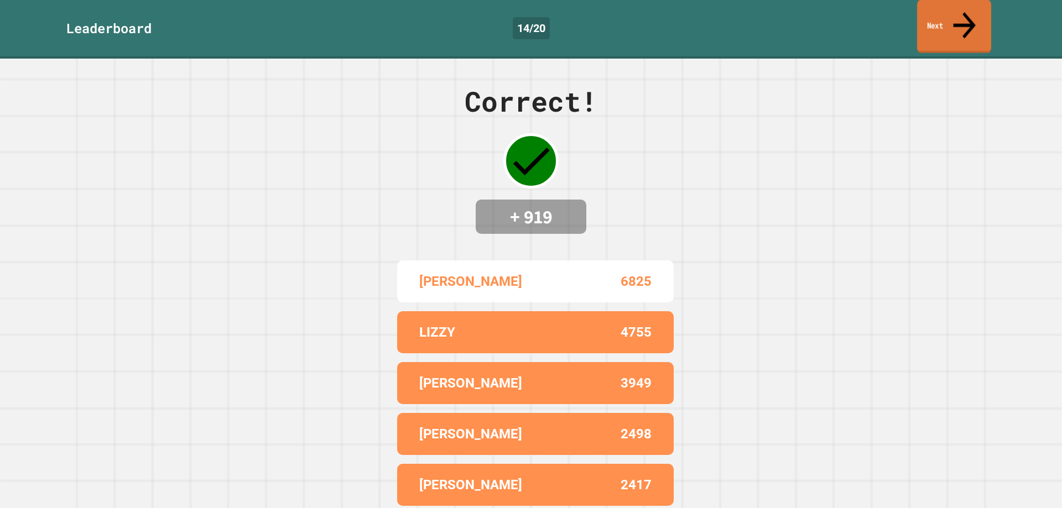
click at [936, 16] on link "Next" at bounding box center [954, 27] width 74 height 54
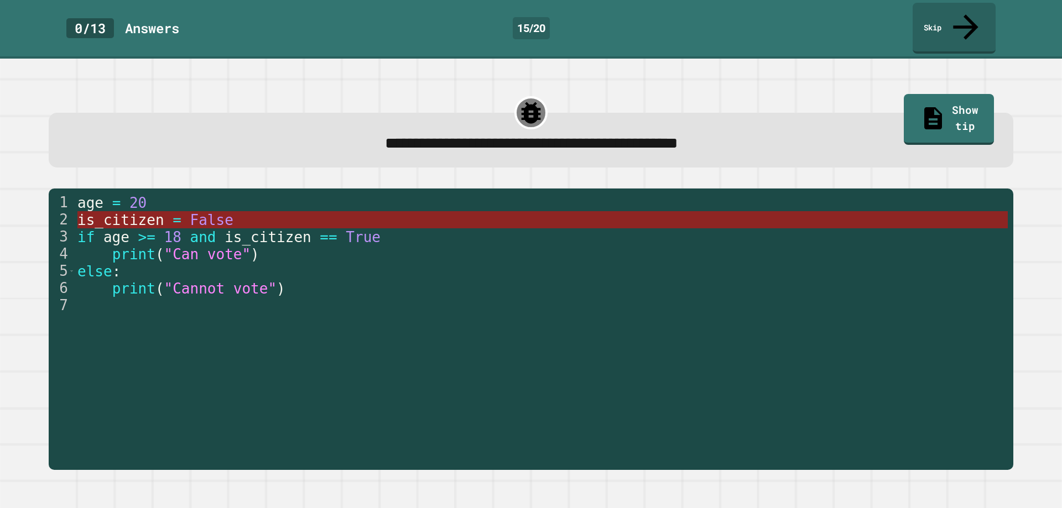
click at [190, 212] on span "False" at bounding box center [211, 220] width 43 height 17
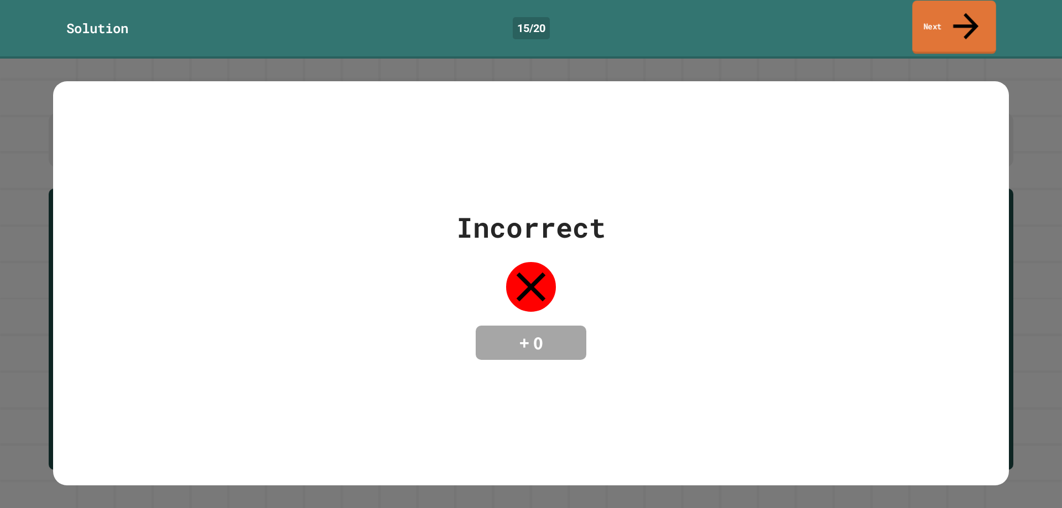
click at [970, 5] on link "Next" at bounding box center [954, 28] width 84 height 54
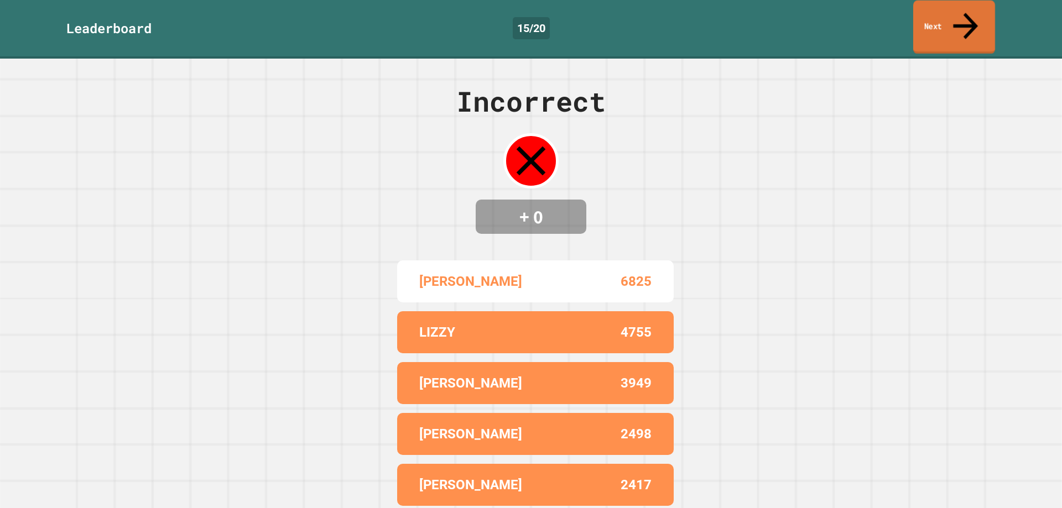
click at [970, 5] on link "Next" at bounding box center [954, 28] width 82 height 54
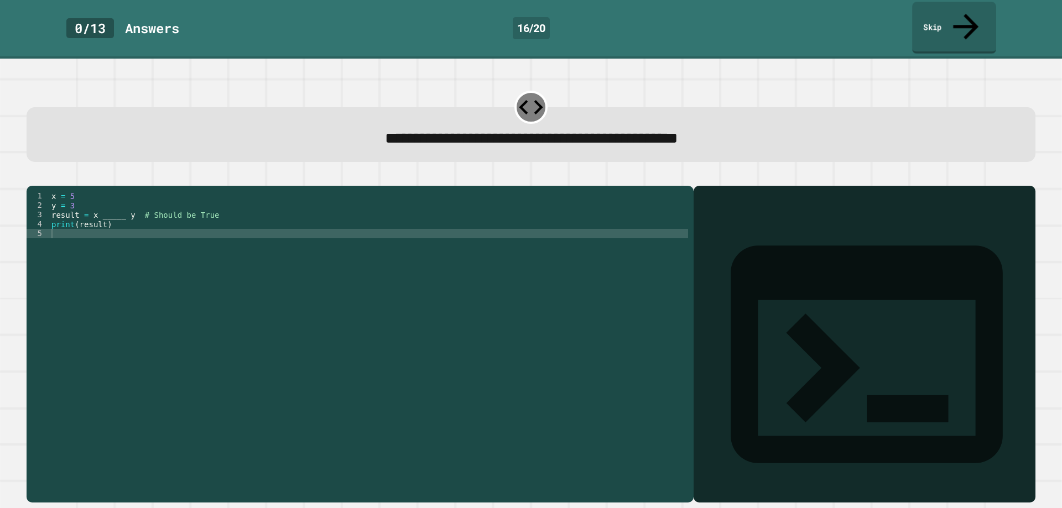
click at [972, 6] on link "Skip" at bounding box center [954, 28] width 84 height 52
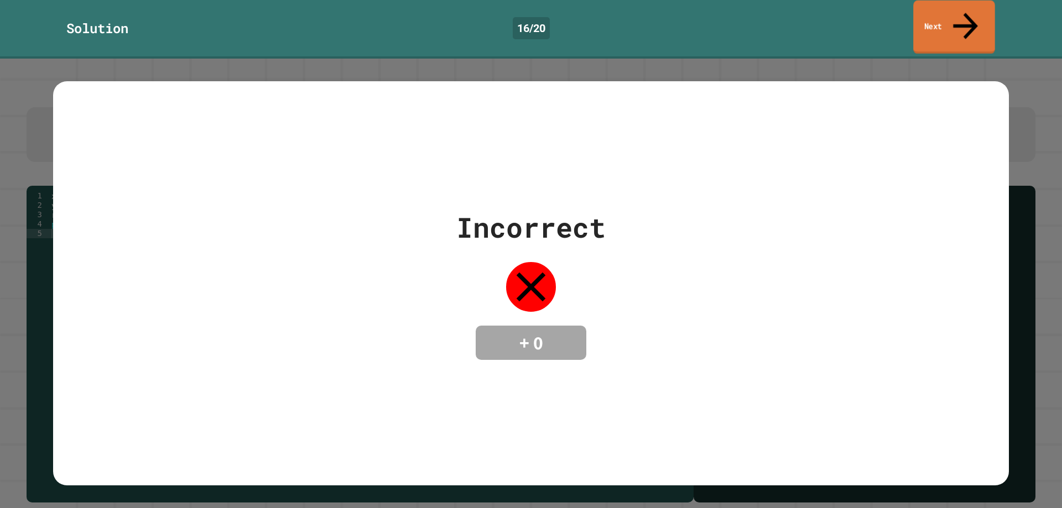
click at [972, 6] on link "Next" at bounding box center [954, 28] width 82 height 54
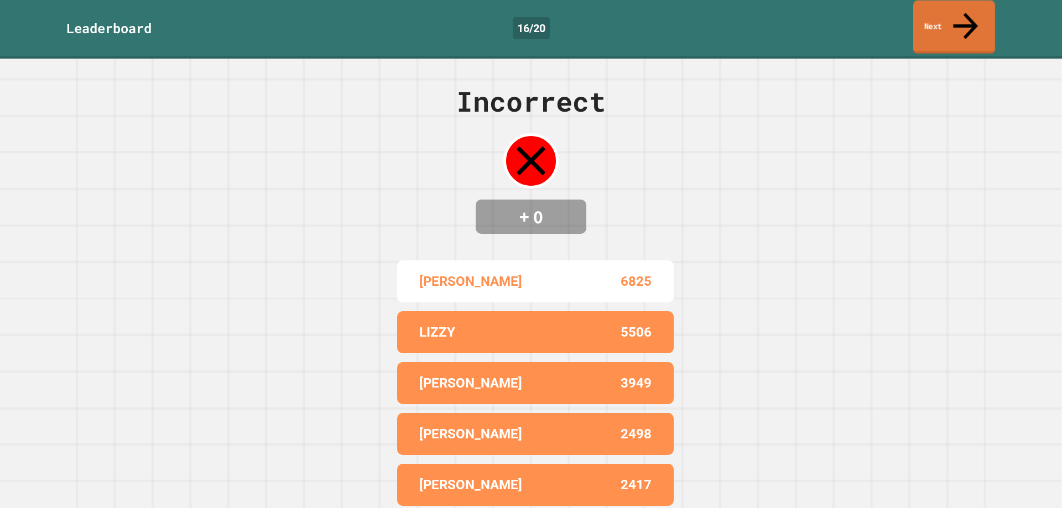
click at [972, 6] on link "Next" at bounding box center [954, 28] width 82 height 54
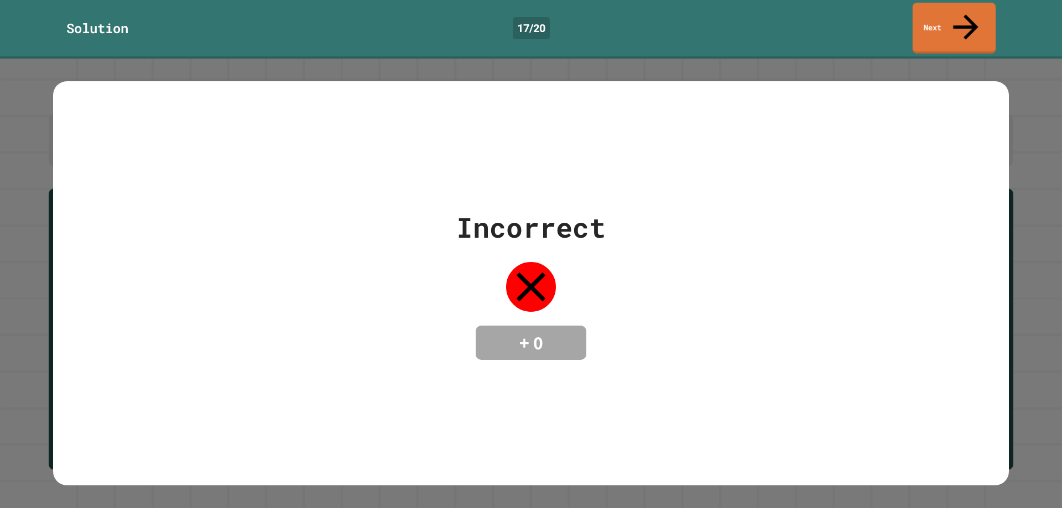
click at [965, 19] on link "Next" at bounding box center [954, 28] width 83 height 51
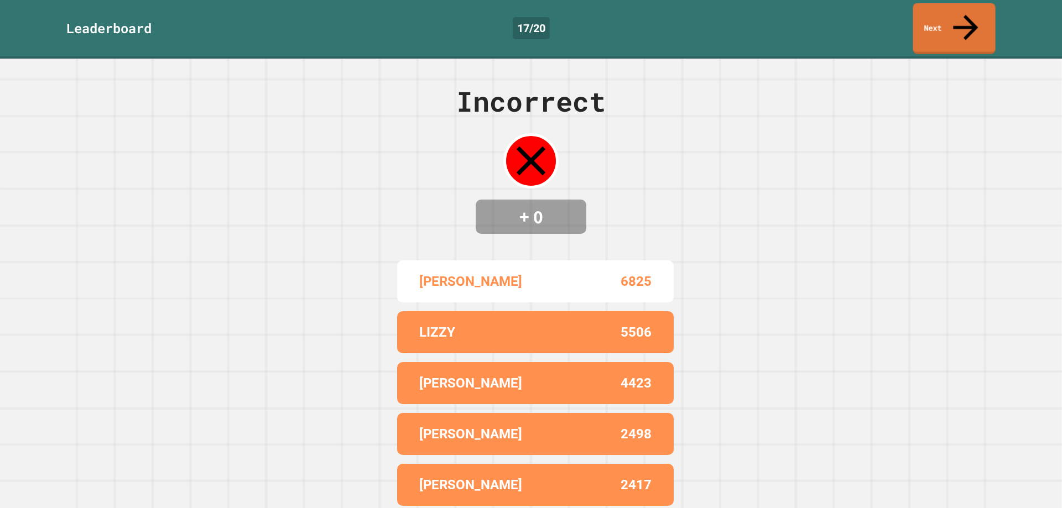
click at [957, 29] on div "Leaderboard 17 / 20 Next" at bounding box center [531, 29] width 1062 height 59
click at [949, 12] on link "Next" at bounding box center [954, 28] width 83 height 51
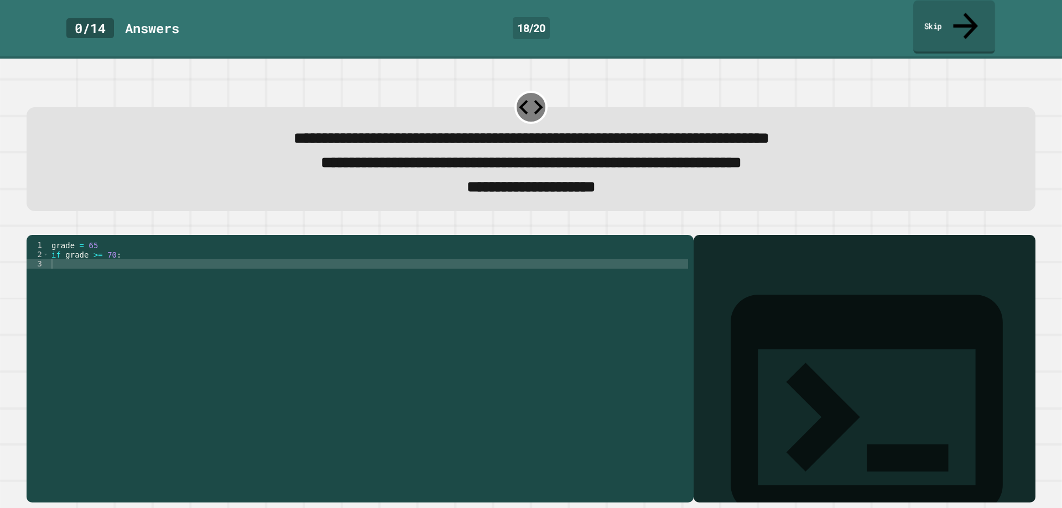
click at [947, 15] on link "Skip" at bounding box center [954, 28] width 82 height 54
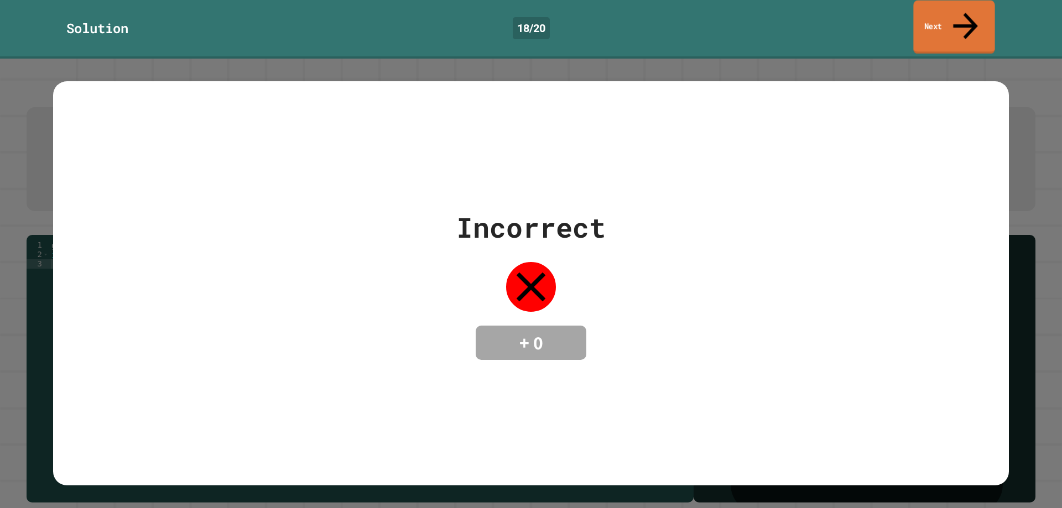
click at [947, 15] on link "Next" at bounding box center [953, 28] width 81 height 54
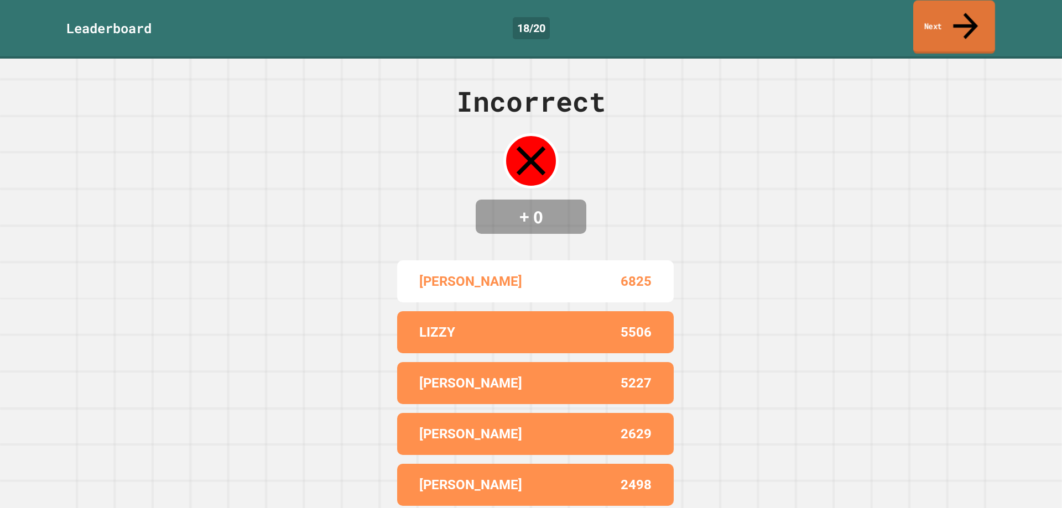
click at [947, 15] on link "Next" at bounding box center [954, 28] width 82 height 54
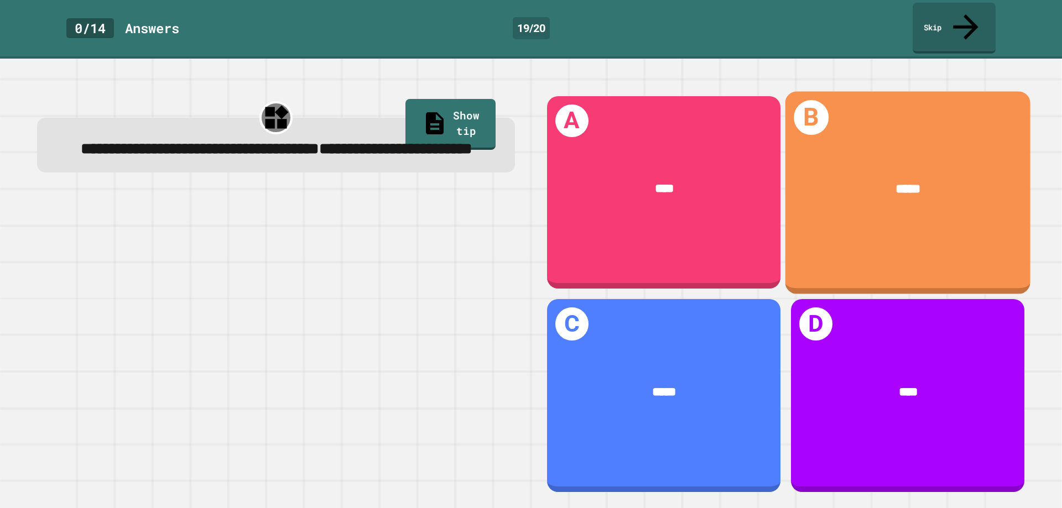
click at [935, 128] on div "B *****" at bounding box center [907, 192] width 245 height 202
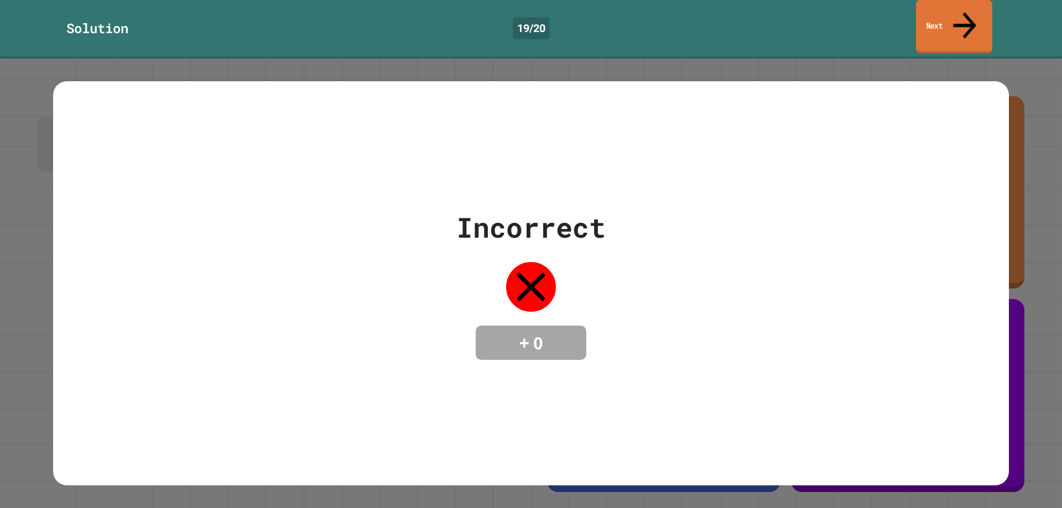
click at [972, 17] on link "Next" at bounding box center [954, 27] width 76 height 54
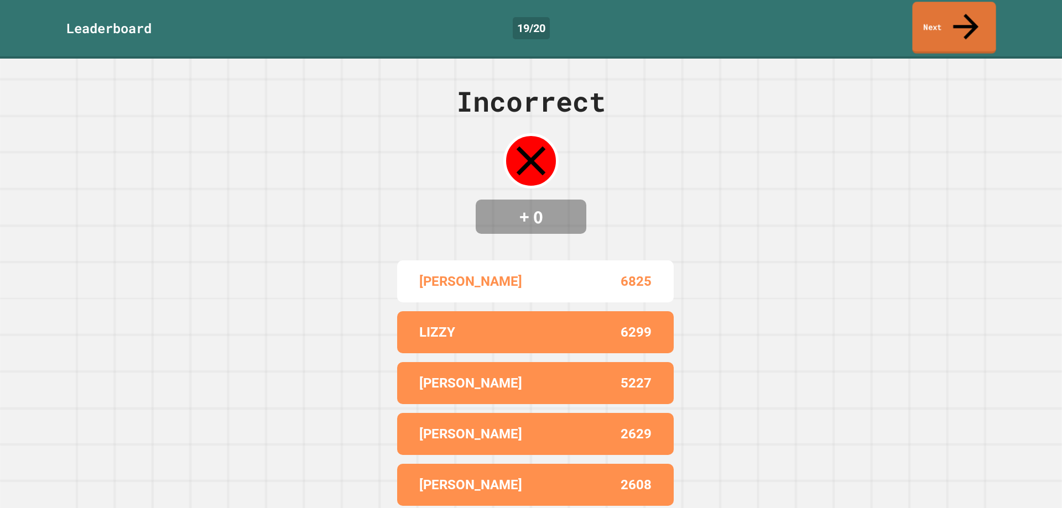
click at [967, 25] on link "Next" at bounding box center [954, 28] width 84 height 52
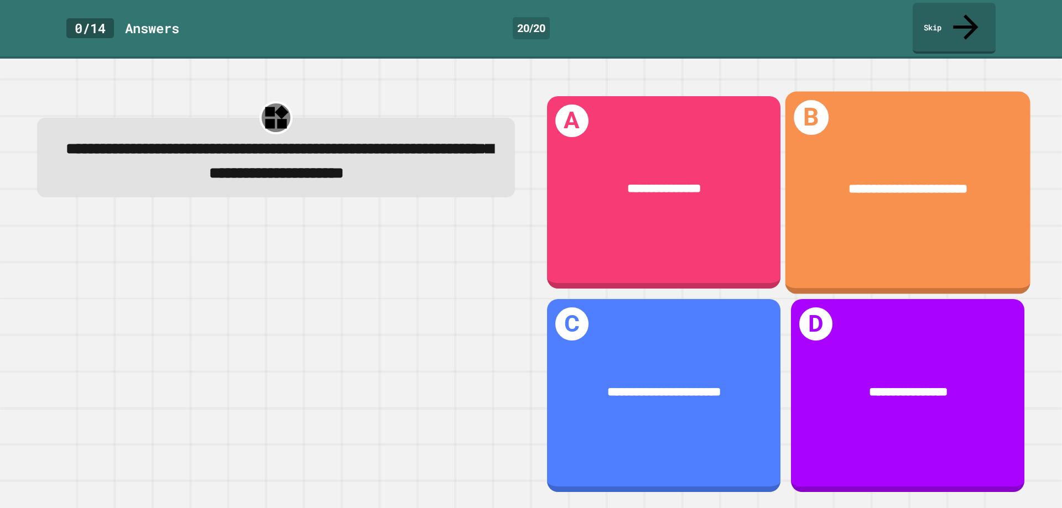
click at [834, 121] on div "**********" at bounding box center [907, 192] width 245 height 202
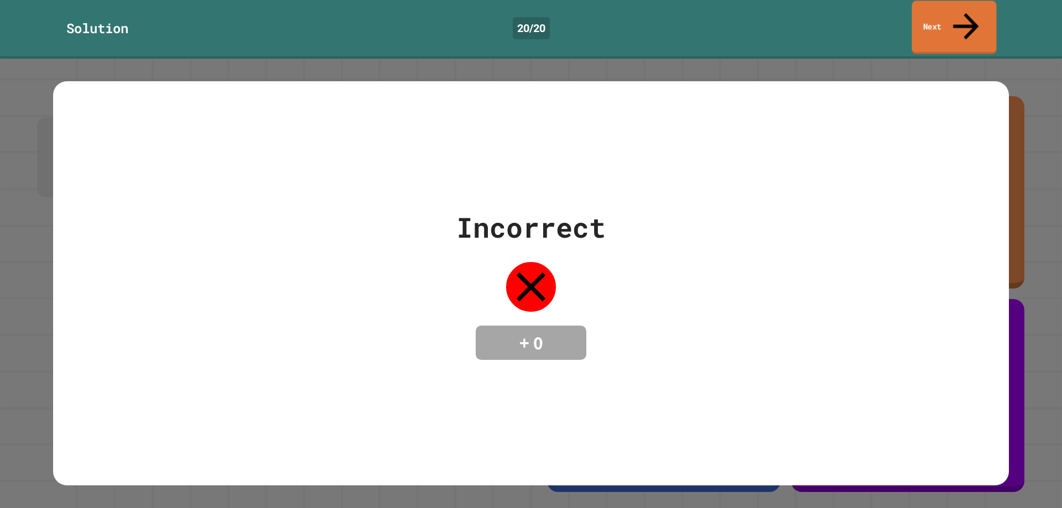
click at [930, 17] on link "Next" at bounding box center [954, 28] width 85 height 54
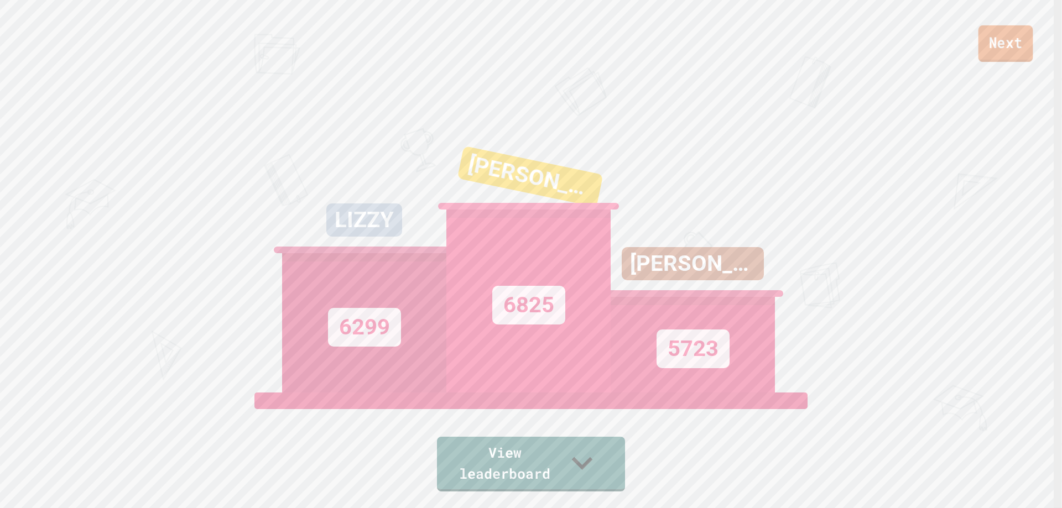
click at [1004, 29] on link "Next" at bounding box center [1005, 43] width 55 height 37
